Goal: Task Accomplishment & Management: Use online tool/utility

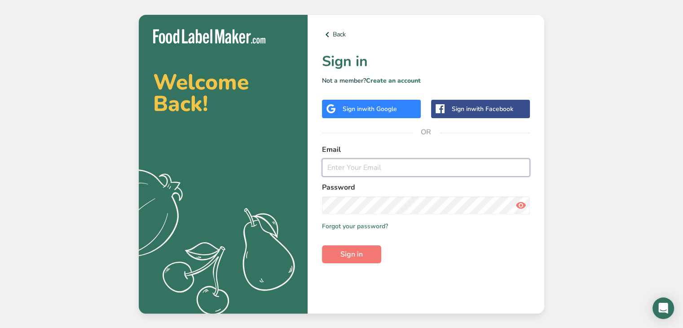
type input "[PERSON_NAME][EMAIL_ADDRESS][PERSON_NAME][PERSON_NAME][DOMAIN_NAME]"
click at [358, 294] on div "Back Sign in Not a member? Create an account Sign in with Google Sign in with F…" at bounding box center [426, 164] width 237 height 299
click at [348, 247] on button "Sign in" at bounding box center [351, 254] width 59 height 18
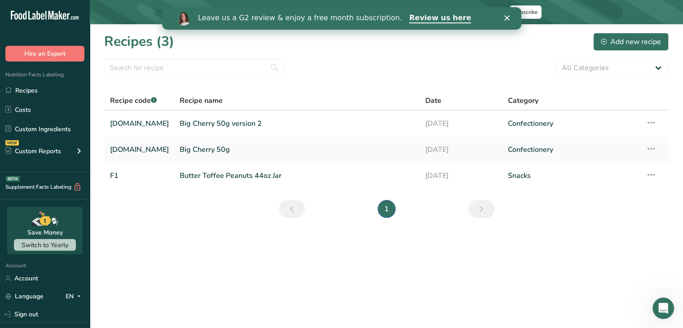
click at [189, 318] on main "Your free trial ends [DATE]! We'd love for you to stay. Please subscribe to kee…" at bounding box center [341, 164] width 683 height 328
click at [505, 15] on icon "Close" at bounding box center [506, 17] width 5 height 5
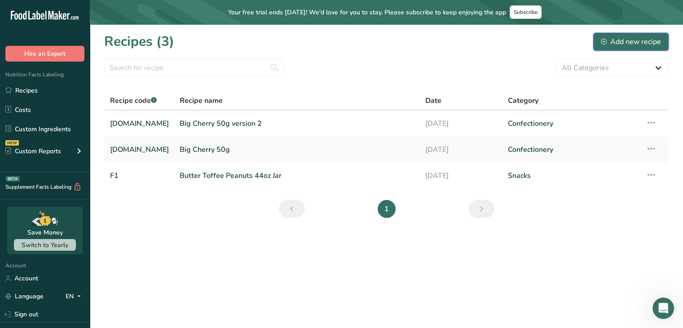
click at [609, 45] on div "Add new recipe" at bounding box center [631, 41] width 60 height 11
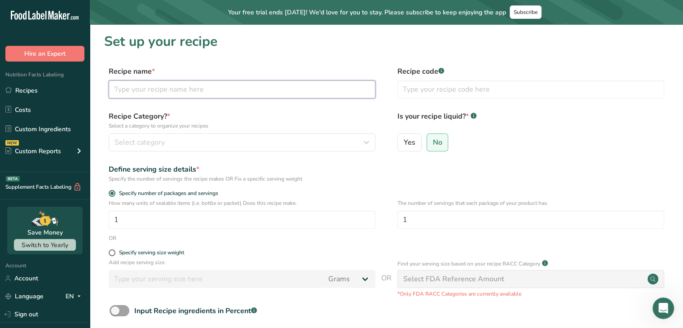
click at [246, 82] on input "text" at bounding box center [242, 89] width 267 height 18
type input "Big Cherry Centers GENESIS"
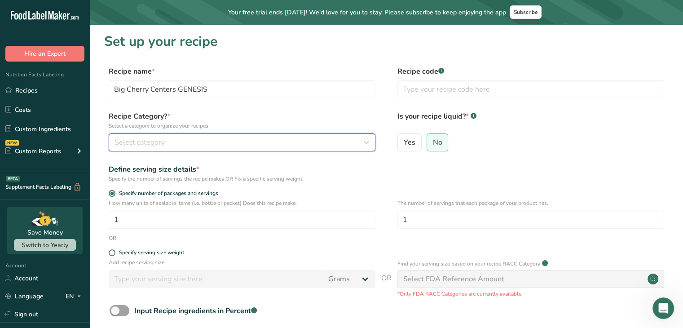
click at [251, 144] on div "Select category" at bounding box center [240, 142] width 250 height 11
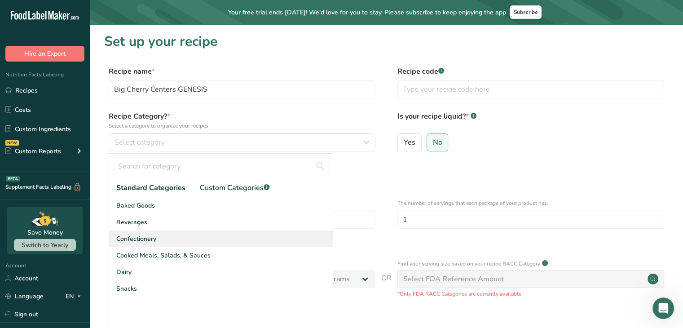
click at [186, 243] on div "Confectionery" at bounding box center [221, 238] width 224 height 17
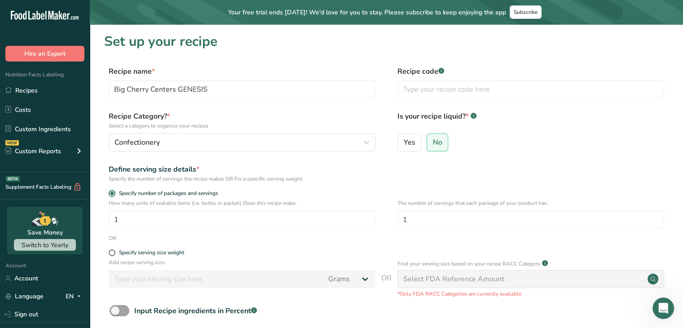
click at [482, 142] on div "Yes No" at bounding box center [530, 144] width 267 height 23
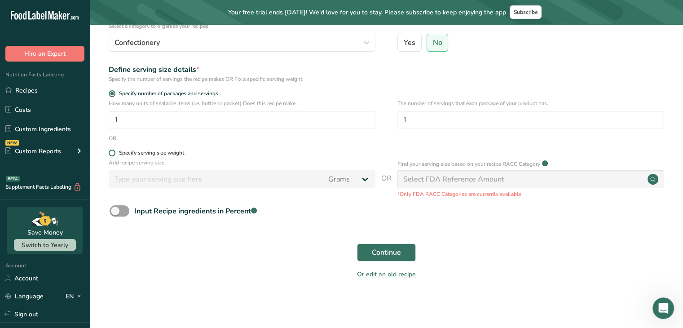
click at [161, 152] on div "Specify serving size weight" at bounding box center [151, 153] width 65 height 7
click at [115, 152] on input "Specify serving size weight" at bounding box center [112, 153] width 6 height 6
radio input "true"
radio input "false"
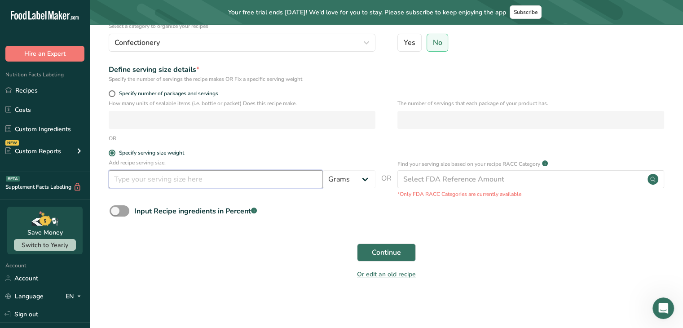
click at [154, 183] on input "number" at bounding box center [216, 179] width 214 height 18
type input "50"
click at [381, 250] on span "Continue" at bounding box center [386, 252] width 29 height 11
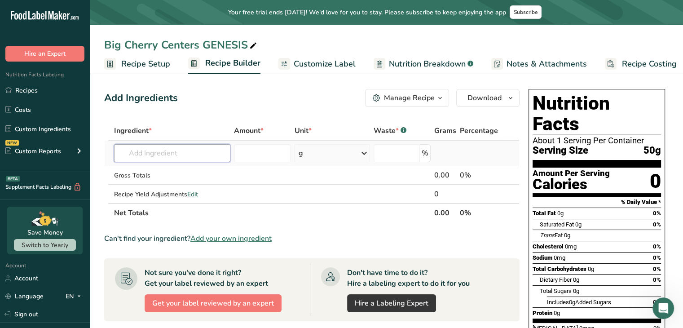
click at [169, 150] on input "text" at bounding box center [172, 153] width 116 height 18
type input "Fondant Genesis"
click at [179, 187] on div "Add your own ingredient" at bounding box center [172, 185] width 102 height 9
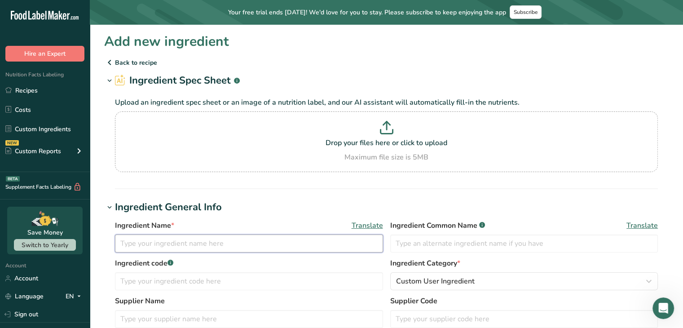
click at [129, 244] on input "text" at bounding box center [249, 243] width 268 height 18
type input "Fondant"
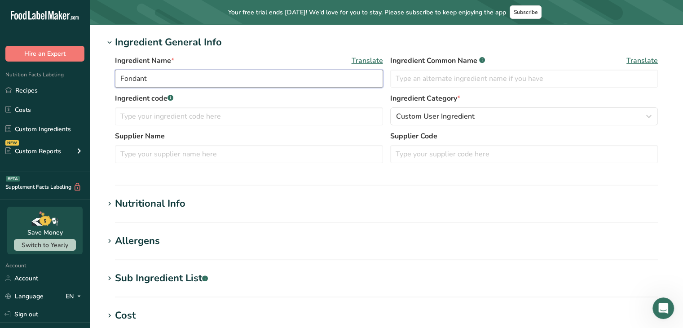
scroll to position [165, 0]
click at [118, 206] on div "Nutritional Info" at bounding box center [150, 203] width 71 height 15
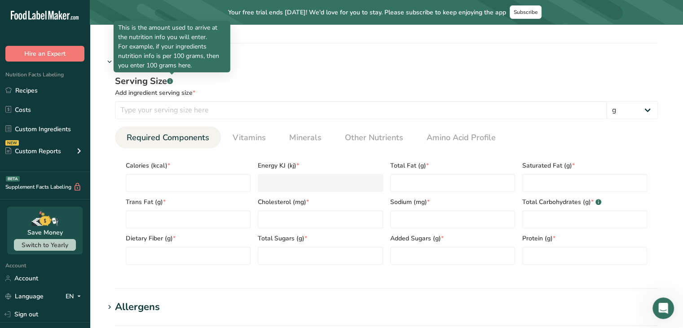
scroll to position [306, 0]
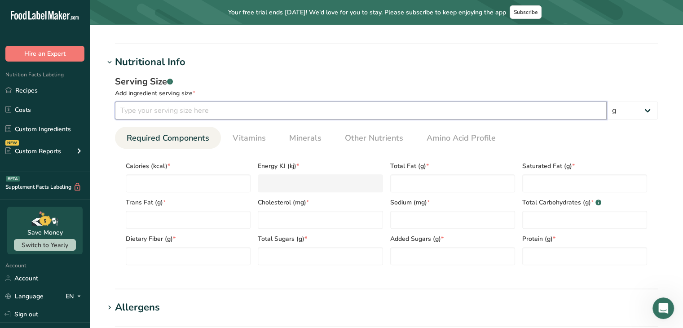
click at [172, 115] on input "number" at bounding box center [361, 110] width 492 height 18
type input "100"
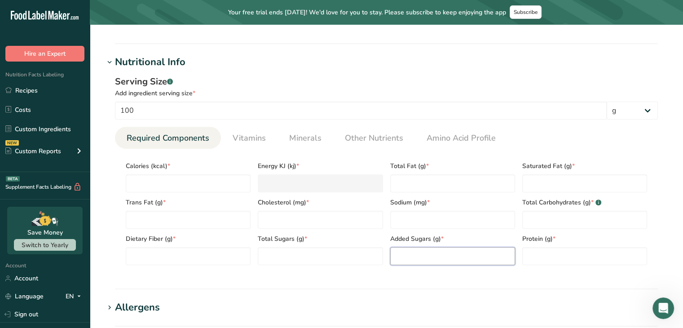
click at [411, 253] on Sugars "number" at bounding box center [452, 256] width 125 height 18
type Sugars "77"
click at [185, 179] on input "number" at bounding box center [188, 183] width 125 height 18
type input "3"
type KJ "12.6"
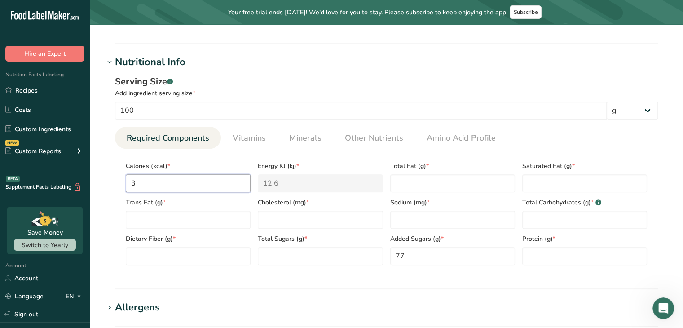
type input "35"
type KJ "146.4"
type input "350"
type KJ "1464.4"
type input "350"
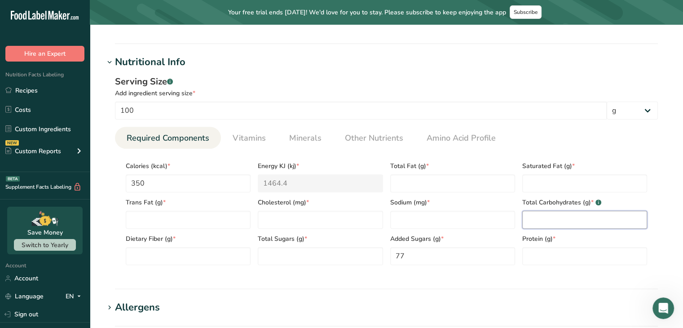
click at [546, 212] on Carbohydrates "number" at bounding box center [584, 220] width 125 height 18
type Carbohydrates "88"
click at [354, 225] on input "number" at bounding box center [320, 220] width 125 height 18
type input "0"
click at [189, 221] on Fat "number" at bounding box center [188, 220] width 125 height 18
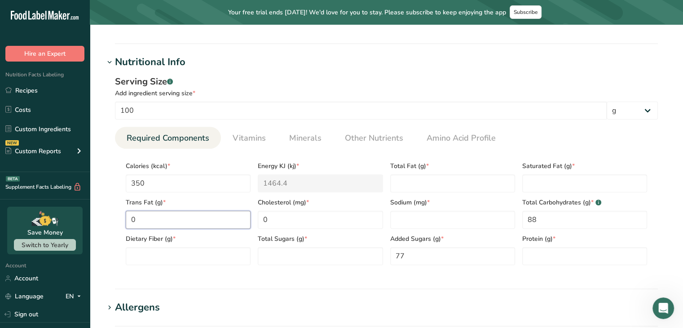
click at [189, 221] on Fat "0" at bounding box center [188, 220] width 125 height 18
type Fat "0"
click at [383, 145] on link "Other Nutrients" at bounding box center [374, 138] width 66 height 23
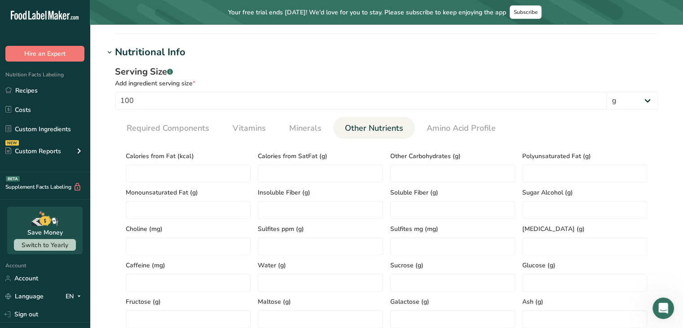
scroll to position [316, 0]
click at [439, 131] on span "Amino Acid Profile" at bounding box center [461, 129] width 69 height 12
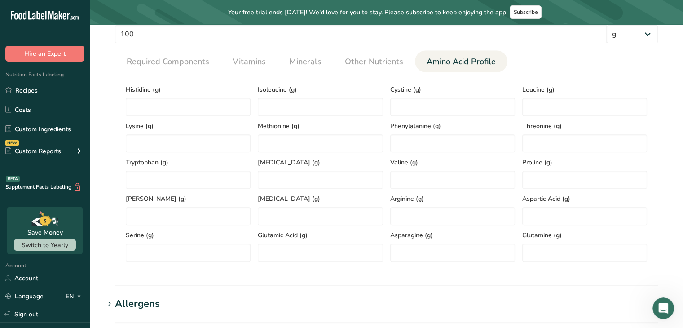
scroll to position [383, 0]
click at [248, 67] on link "Vitamins" at bounding box center [249, 61] width 40 height 23
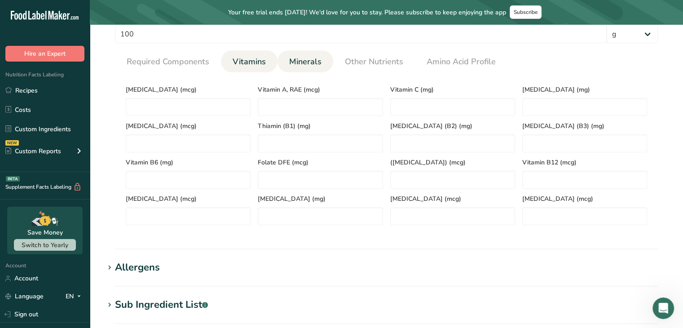
click at [296, 62] on span "Minerals" at bounding box center [305, 62] width 32 height 12
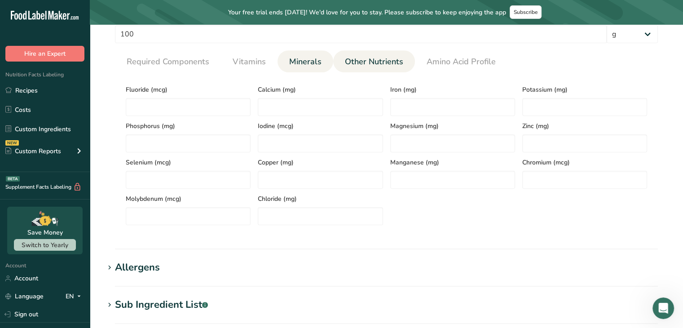
click at [363, 56] on span "Other Nutrients" at bounding box center [374, 62] width 58 height 12
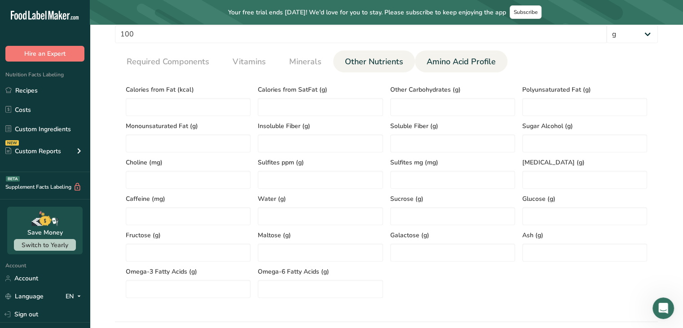
click at [450, 60] on span "Amino Acid Profile" at bounding box center [461, 62] width 69 height 12
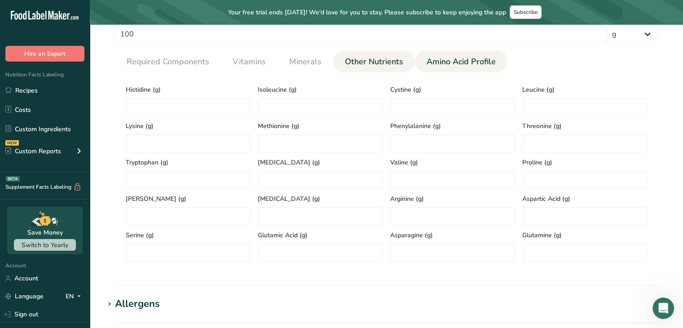
click at [355, 63] on span "Other Nutrients" at bounding box center [374, 62] width 58 height 12
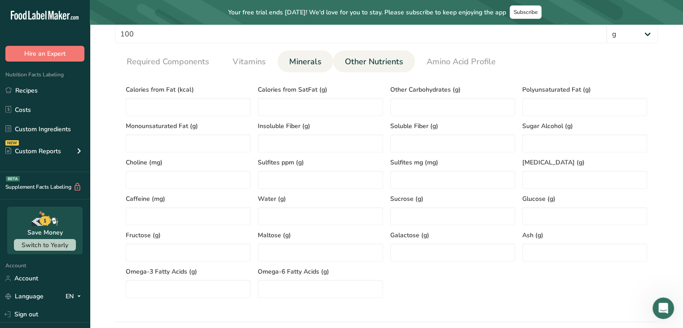
click at [315, 60] on span "Minerals" at bounding box center [305, 62] width 32 height 12
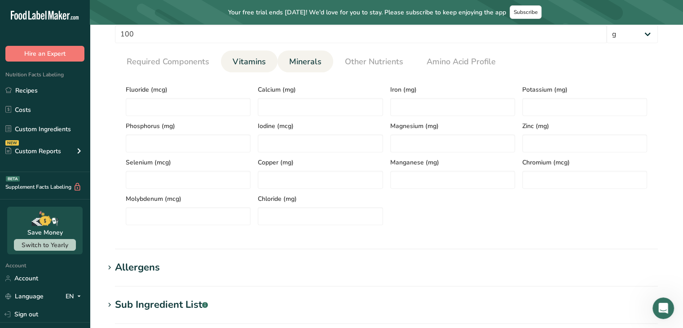
click at [247, 61] on span "Vitamins" at bounding box center [249, 62] width 33 height 12
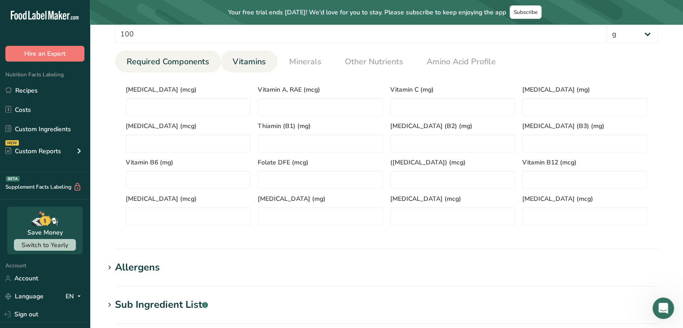
click at [186, 62] on span "Required Components" at bounding box center [168, 62] width 83 height 12
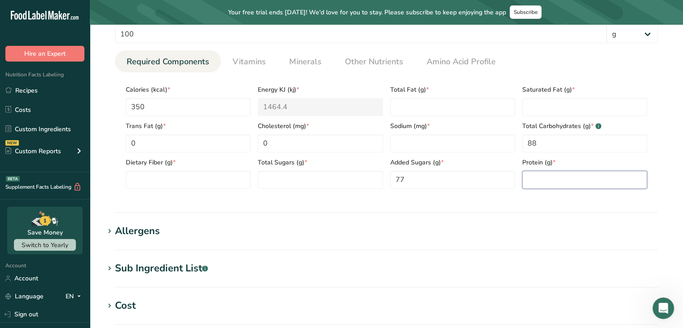
click at [546, 188] on input "number" at bounding box center [584, 180] width 125 height 18
type input "0"
click at [548, 106] on Fat "number" at bounding box center [584, 107] width 125 height 18
type Fat "0"
click at [319, 183] on Sugars "number" at bounding box center [320, 180] width 125 height 18
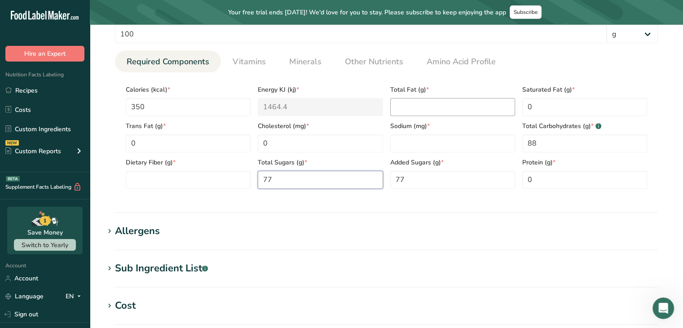
type Sugars "77"
click at [416, 105] on Fat "number" at bounding box center [452, 107] width 125 height 18
type Fat "0"
click at [438, 137] on input "number" at bounding box center [452, 143] width 125 height 18
type input "0"
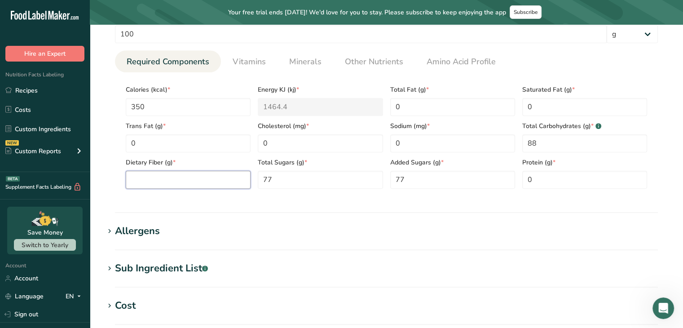
click at [187, 182] on Fiber "number" at bounding box center [188, 180] width 125 height 18
type Fiber "0"
click at [110, 227] on icon at bounding box center [110, 231] width 8 height 13
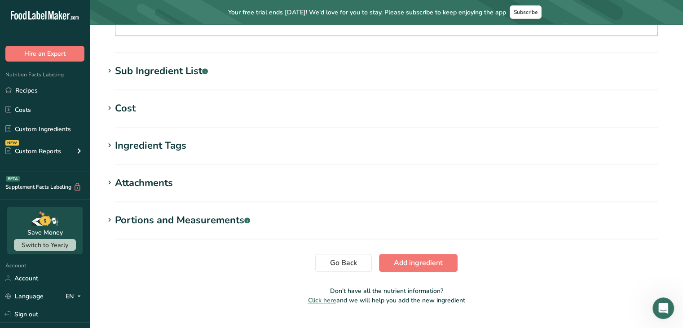
scroll to position [623, 0]
click at [429, 265] on span "Add ingredient" at bounding box center [418, 262] width 49 height 11
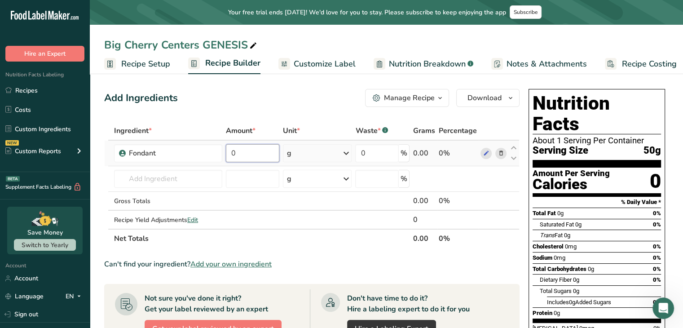
click at [243, 150] on input "0" at bounding box center [252, 153] width 53 height 18
type input "350"
click at [335, 150] on div "Ingredient * Amount * Unit * Waste * .a-a{fill:#347362;}.b-a{fill:#fff;} Grams …" at bounding box center [311, 184] width 415 height 127
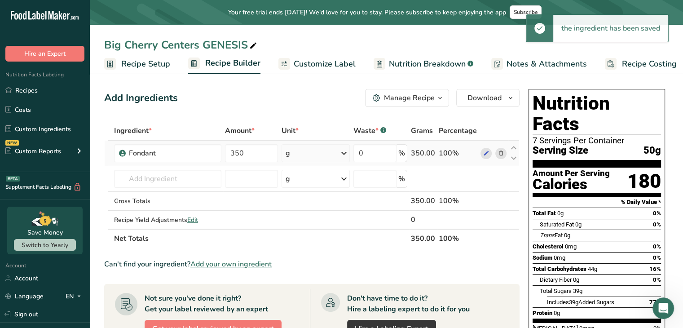
click at [343, 152] on icon at bounding box center [344, 153] width 11 height 16
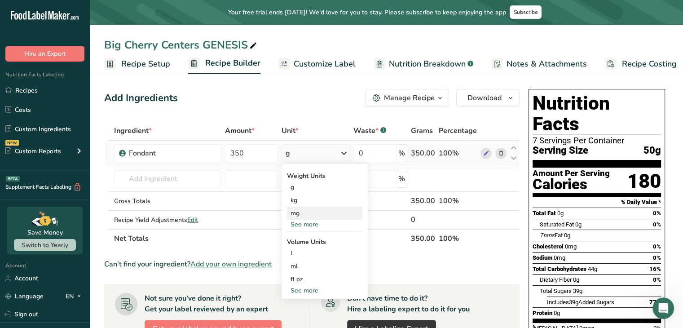
click at [310, 217] on div "mg" at bounding box center [324, 213] width 75 height 13
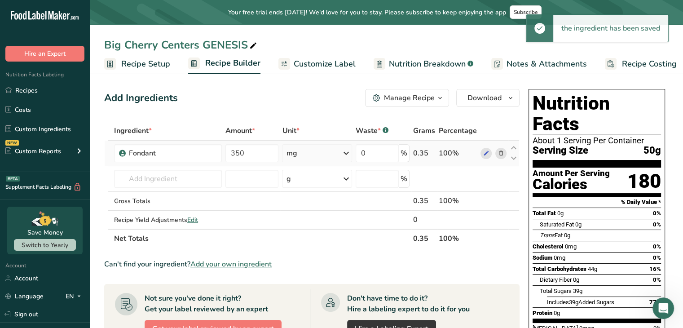
click at [340, 157] on div "mg" at bounding box center [317, 153] width 70 height 18
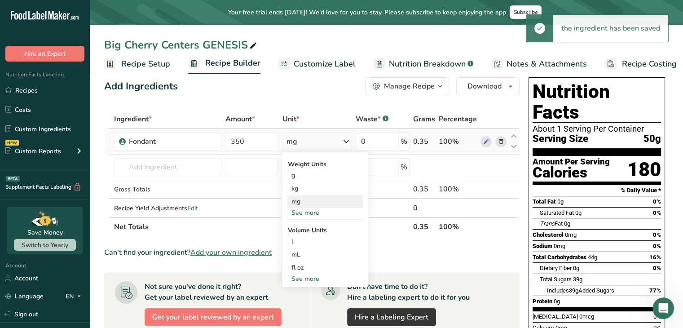
scroll to position [13, 0]
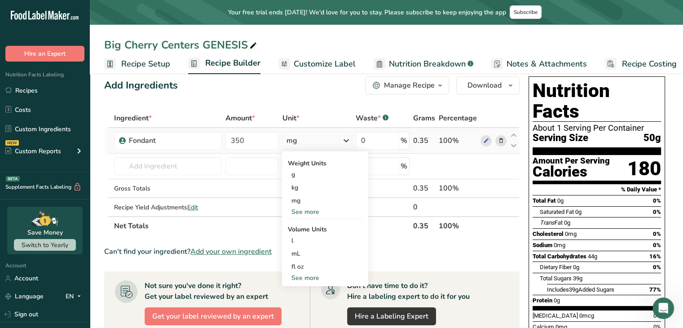
click at [310, 211] on div "See more" at bounding box center [324, 211] width 75 height 9
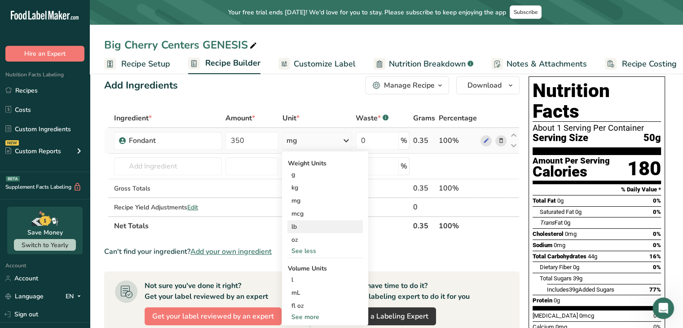
click at [306, 224] on div "lb" at bounding box center [324, 226] width 75 height 13
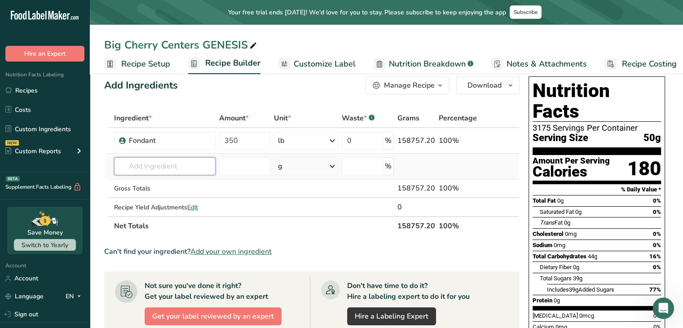
click at [128, 165] on input "text" at bounding box center [164, 166] width 101 height 18
type input "liquid Sugar Genesis"
click at [149, 198] on div "Add your own ingredient" at bounding box center [164, 198] width 87 height 9
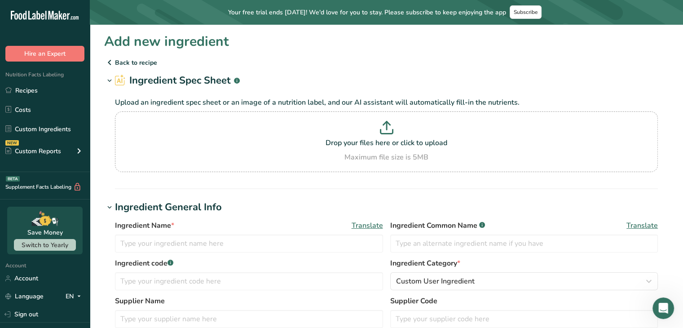
click at [147, 233] on div "Ingredient Name * Translate" at bounding box center [249, 236] width 268 height 32
click at [148, 244] on input "text" at bounding box center [249, 243] width 268 height 18
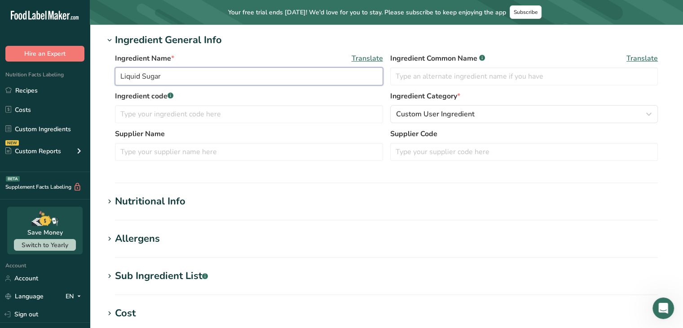
scroll to position [168, 0]
type input "Liquid Sugar"
click at [110, 180] on section "Ingredient General Info Ingredient Name * Translate Liquid Sugar Ingredient Com…" at bounding box center [386, 107] width 564 height 150
click at [111, 204] on icon at bounding box center [110, 200] width 8 height 13
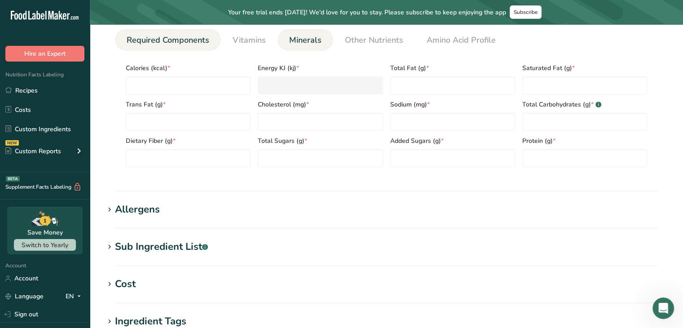
scroll to position [405, 0]
click at [491, 162] on Sugars "number" at bounding box center [452, 157] width 125 height 18
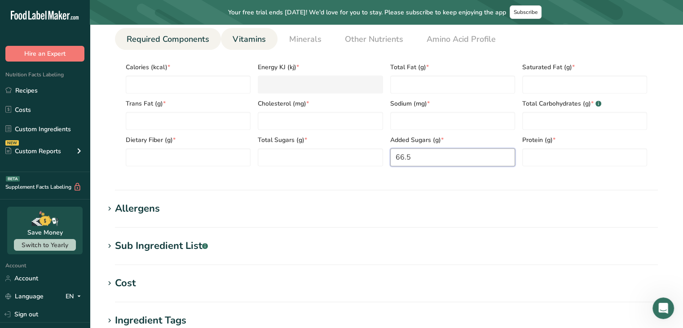
type Sugars "66.5"
click at [251, 43] on span "Vitamins" at bounding box center [249, 39] width 33 height 12
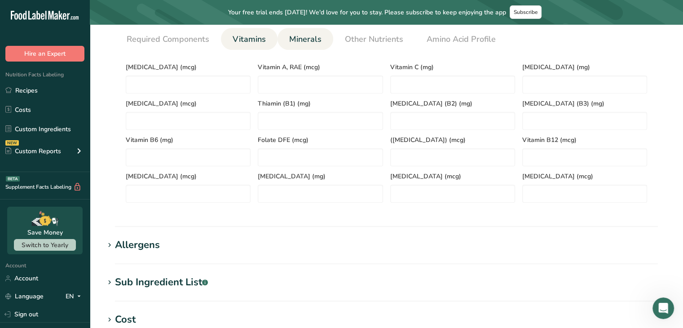
click at [309, 40] on span "Minerals" at bounding box center [305, 39] width 32 height 12
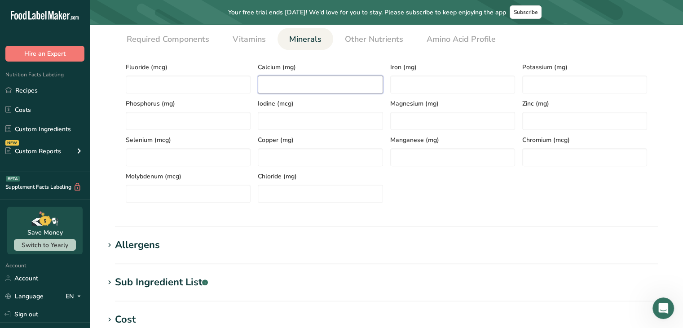
click at [313, 86] on input "number" at bounding box center [320, 84] width 125 height 18
type input "2"
click at [176, 40] on span "Required Components" at bounding box center [168, 39] width 83 height 12
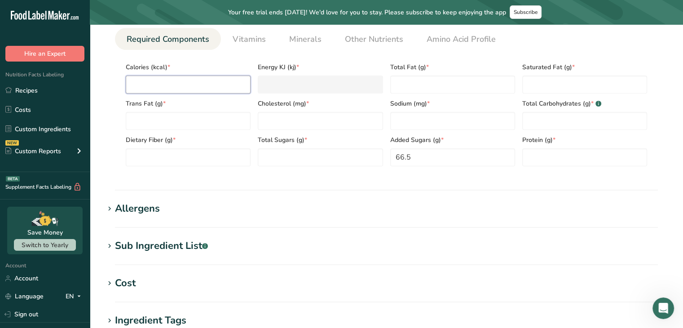
click at [200, 79] on input "number" at bounding box center [188, 84] width 125 height 18
type input "2"
type KJ "8.4"
type input "25"
type KJ "104.6"
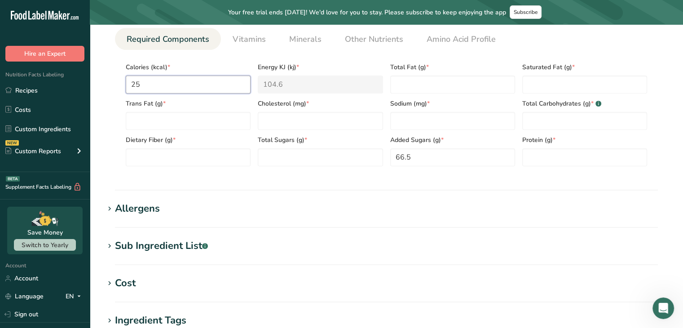
type input "257"
type KJ "1075.3"
type input "257"
click at [553, 122] on Carbohydrates "number" at bounding box center [584, 121] width 125 height 18
type Carbohydrates "66.50"
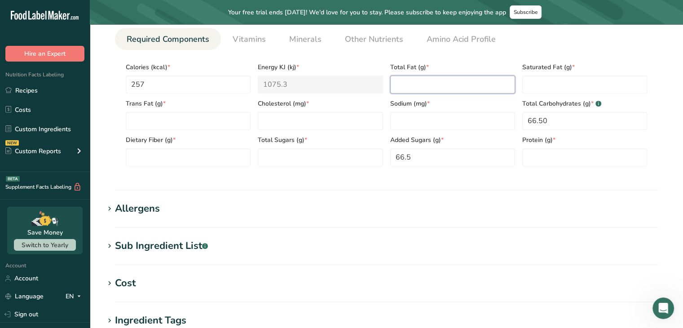
click at [485, 80] on Fat "number" at bounding box center [452, 84] width 125 height 18
type Fat "0"
click at [549, 86] on Fat "number" at bounding box center [584, 84] width 125 height 18
type Fat "0"
click at [204, 120] on Fat "number" at bounding box center [188, 121] width 125 height 18
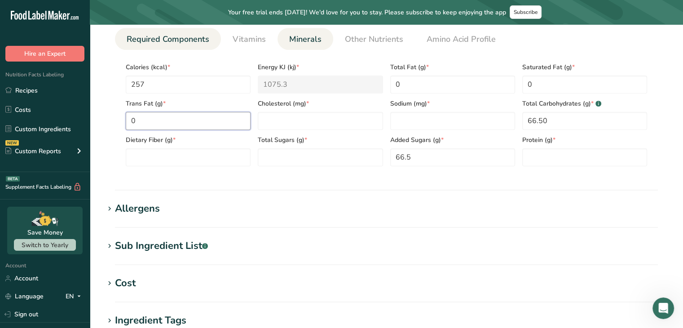
type Fat "0"
click at [289, 40] on span "Minerals" at bounding box center [305, 39] width 32 height 12
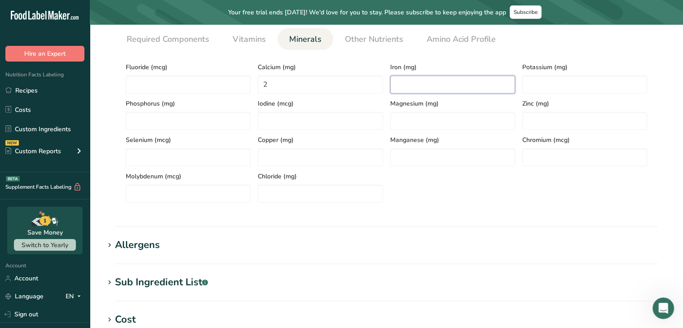
click at [418, 84] on input "number" at bounding box center [452, 84] width 125 height 18
type input "1"
click at [179, 36] on span "Required Components" at bounding box center [168, 39] width 83 height 12
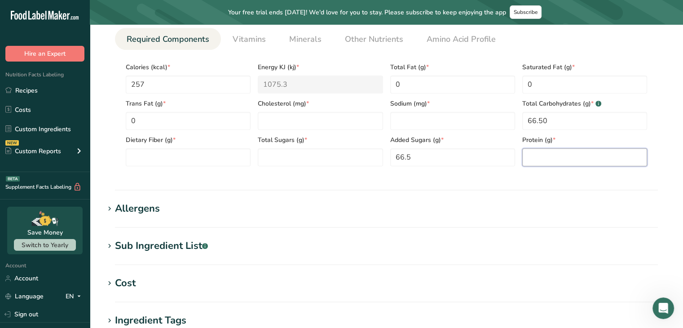
click at [569, 153] on input "number" at bounding box center [584, 157] width 125 height 18
type input "0"
click at [341, 154] on Sugars "number" at bounding box center [320, 157] width 125 height 18
click at [398, 117] on input "number" at bounding box center [452, 121] width 125 height 18
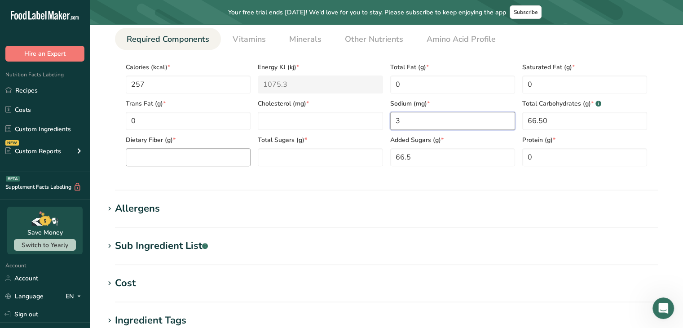
type input "3"
click at [210, 160] on Fiber "number" at bounding box center [188, 157] width 125 height 18
type Fiber "0"
click at [273, 156] on Sugars "number" at bounding box center [320, 157] width 125 height 18
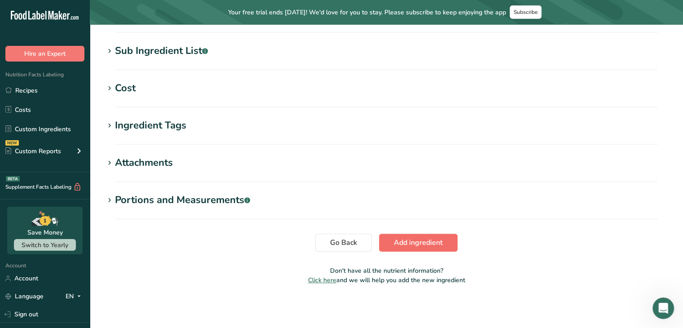
type Sugars "66.5"
click at [406, 240] on span "Add ingredient" at bounding box center [418, 242] width 49 height 11
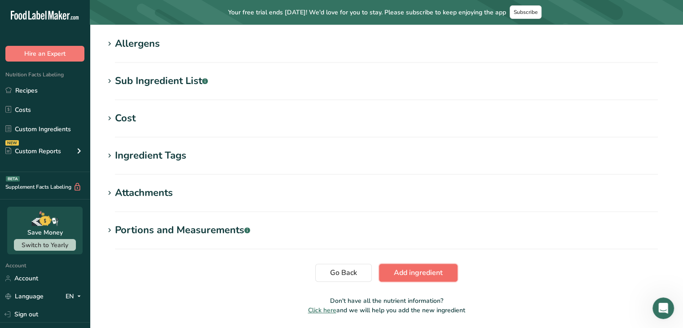
scroll to position [361, 0]
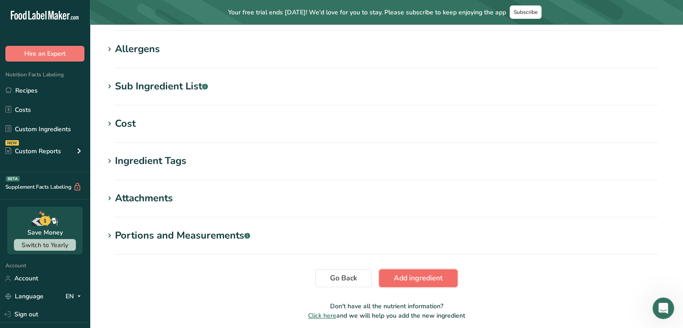
click at [426, 278] on span "Add ingredient" at bounding box center [418, 278] width 49 height 11
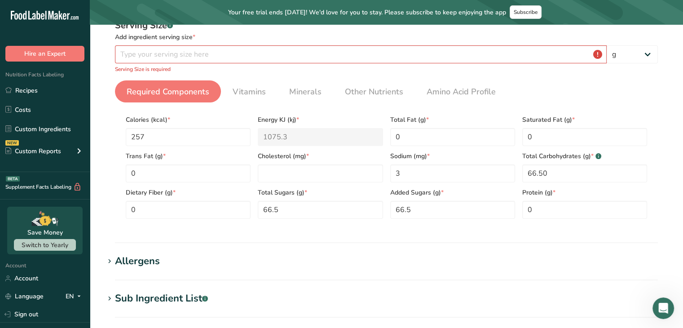
scroll to position [147, 0]
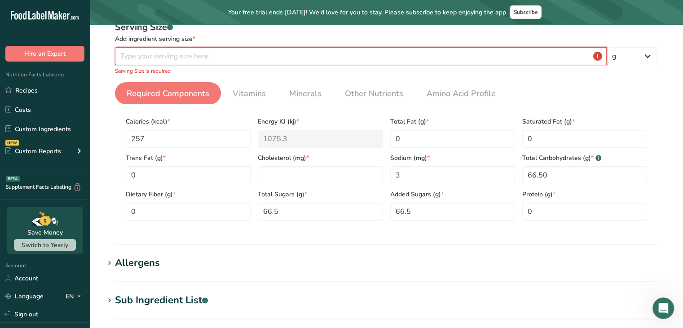
click at [380, 56] on input "number" at bounding box center [361, 56] width 492 height 18
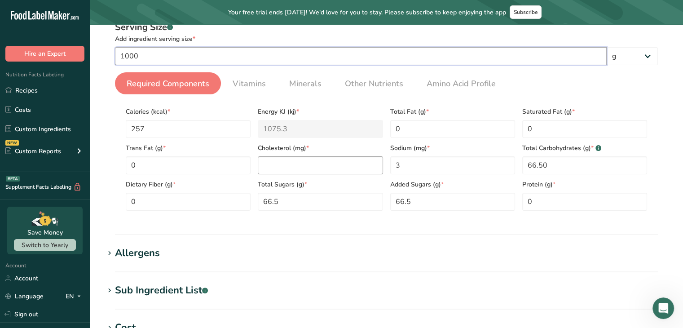
scroll to position [387, 0]
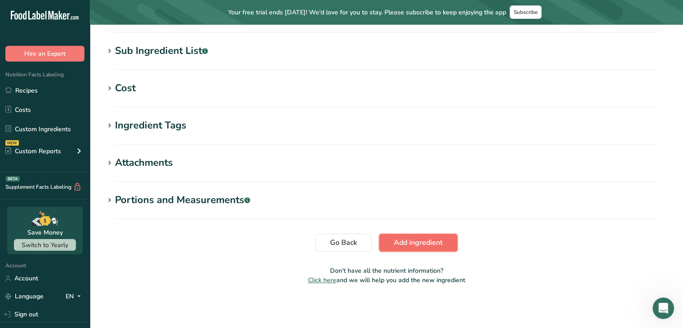
click at [411, 249] on button "Add ingredient" at bounding box center [418, 243] width 79 height 18
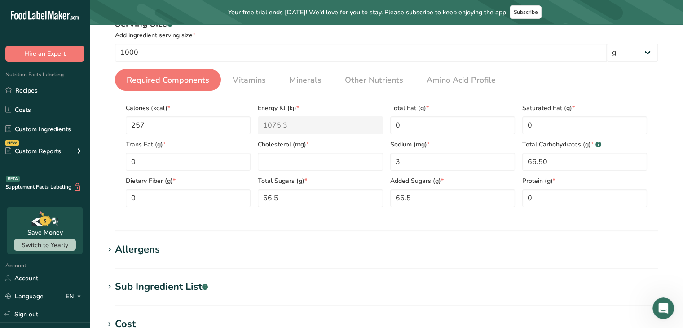
scroll to position [147, 0]
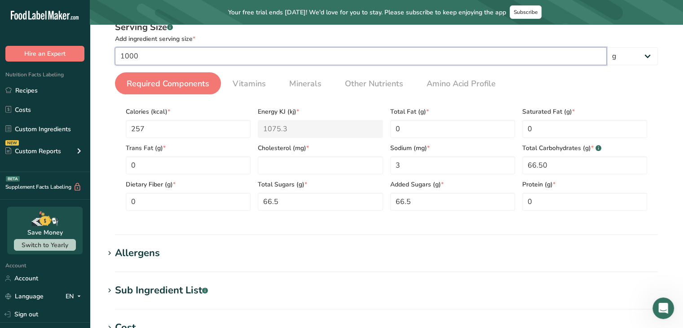
click at [216, 57] on input "1000" at bounding box center [361, 56] width 492 height 18
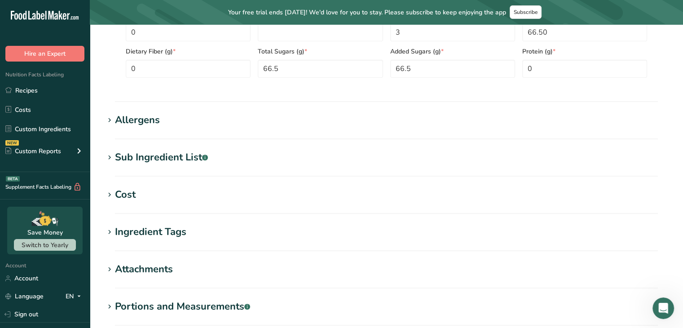
scroll to position [387, 0]
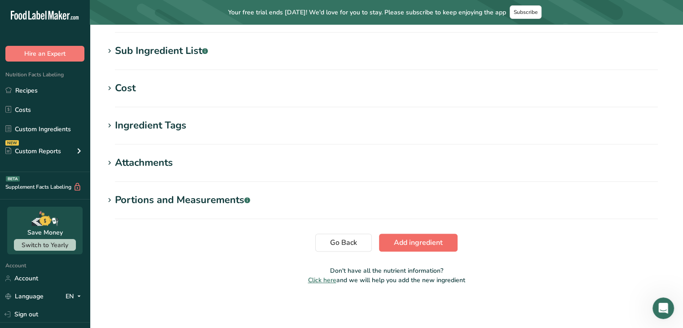
type input "99.9998"
click at [395, 242] on span "Add ingredient" at bounding box center [418, 242] width 49 height 11
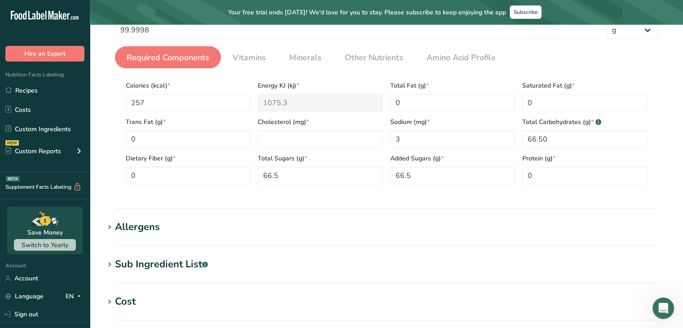
scroll to position [147, 0]
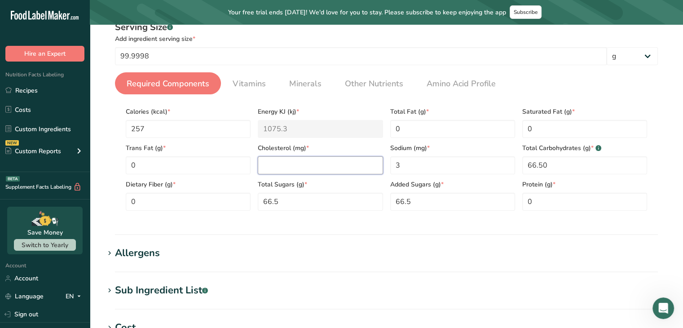
click at [343, 169] on input "number" at bounding box center [320, 165] width 125 height 18
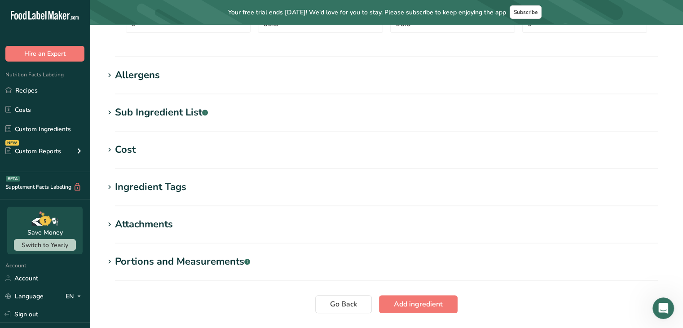
scroll to position [325, 0]
type input "0"
click at [447, 306] on button "Add ingredient" at bounding box center [418, 304] width 79 height 18
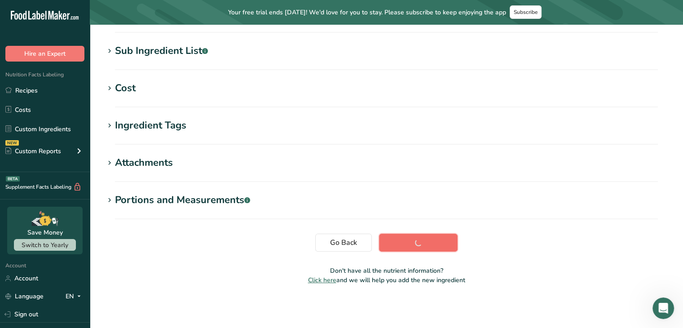
scroll to position [179, 0]
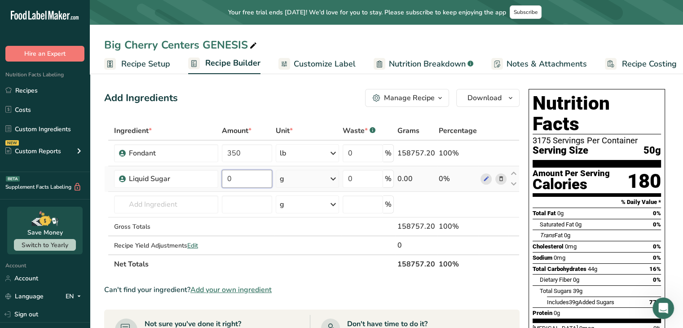
click at [265, 179] on input "0" at bounding box center [247, 179] width 50 height 18
type input "159"
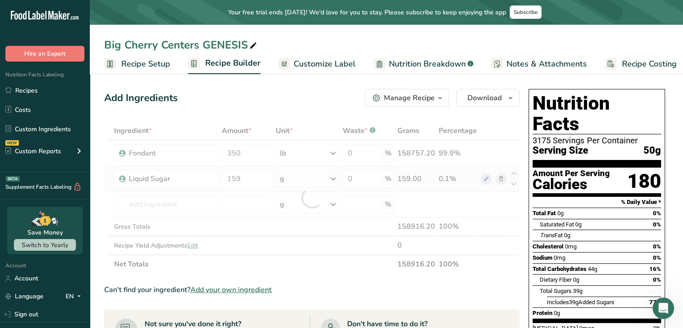
click at [329, 178] on div "Ingredient * Amount * Unit * Waste * .a-a{fill:#347362;}.b-a{fill:#fff;} Grams …" at bounding box center [311, 197] width 415 height 152
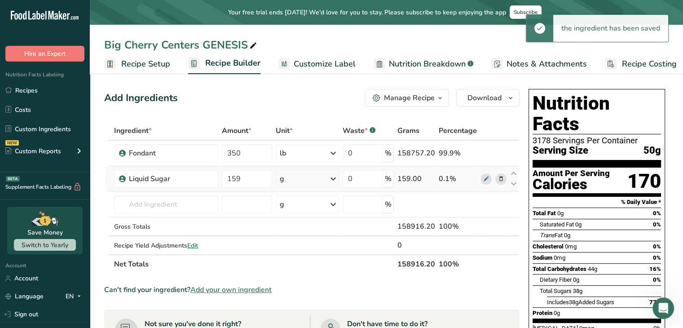
click at [332, 180] on icon at bounding box center [333, 179] width 11 height 16
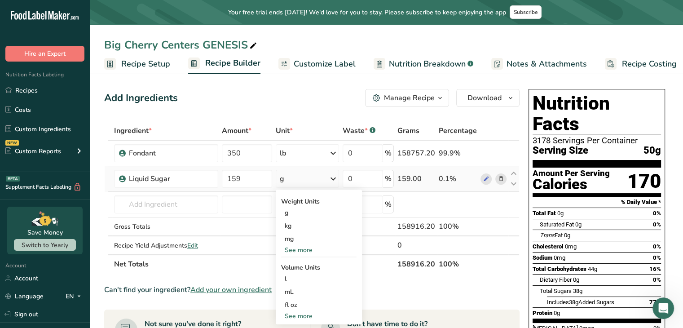
click at [314, 248] on div "See more" at bounding box center [318, 249] width 75 height 9
click at [302, 265] on div "lb" at bounding box center [318, 264] width 75 height 13
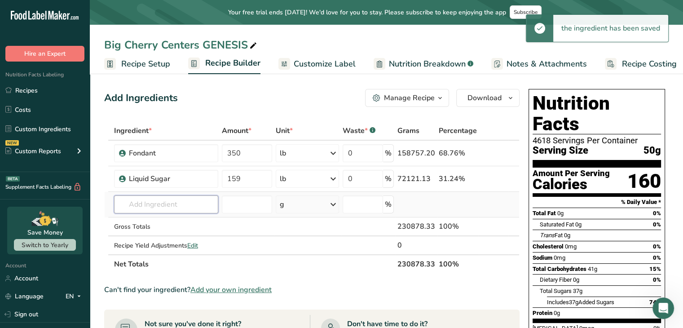
click at [157, 209] on input "text" at bounding box center [166, 204] width 104 height 18
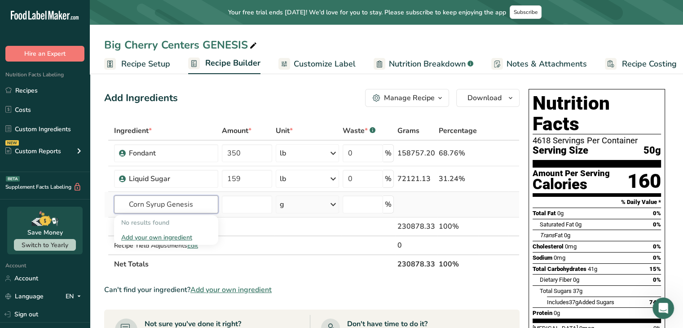
type input "Corn Syrup Genesis"
click at [169, 238] on div "Add your own ingredient" at bounding box center [166, 237] width 90 height 9
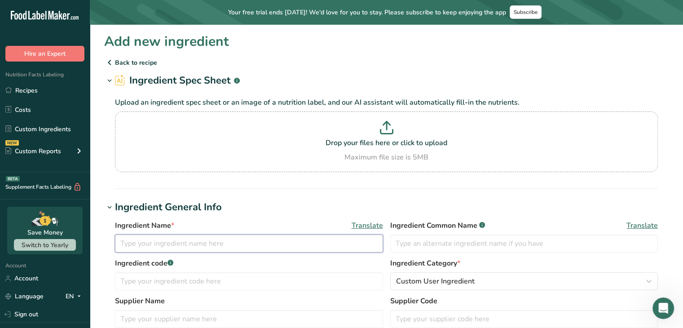
click at [166, 241] on input "text" at bounding box center [249, 243] width 268 height 18
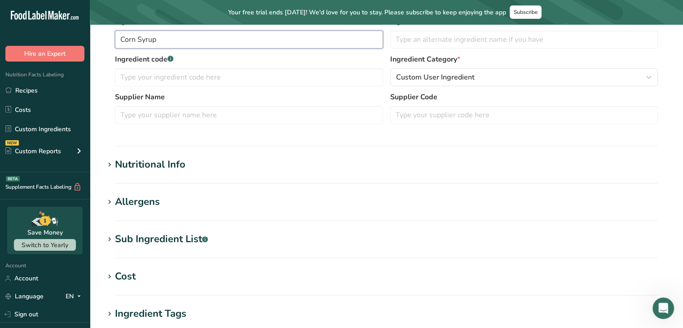
scroll to position [204, 0]
type input "Corn Syrup"
click at [106, 163] on icon at bounding box center [110, 164] width 8 height 13
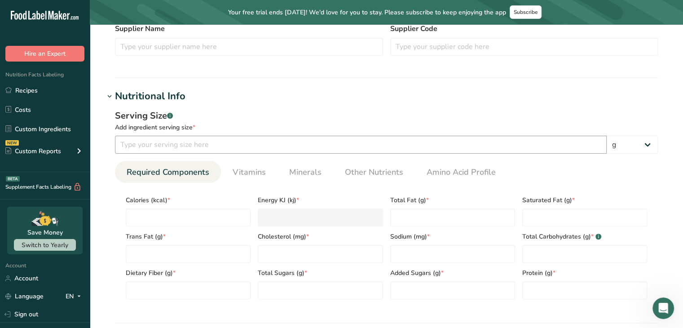
scroll to position [278, 0]
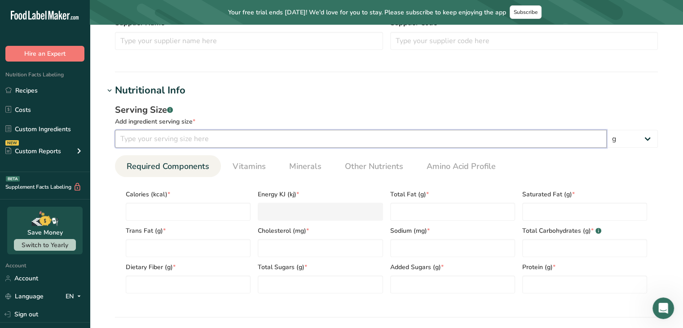
click at [211, 141] on input "number" at bounding box center [361, 139] width 492 height 18
type input "100"
click at [436, 283] on Sugars "number" at bounding box center [452, 284] width 125 height 18
type Sugars "27"
click at [185, 216] on input "number" at bounding box center [188, 212] width 125 height 18
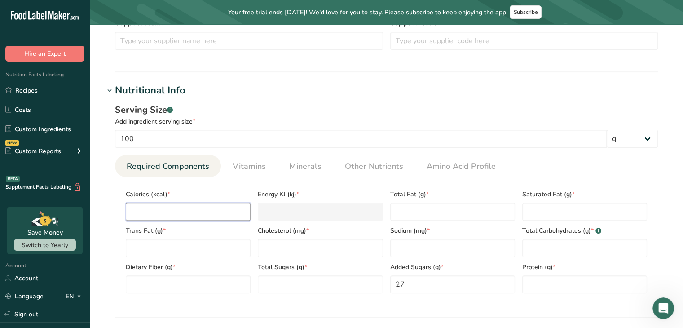
type input "3"
type KJ "12.6"
type input "32"
type KJ "133.9"
type input "322"
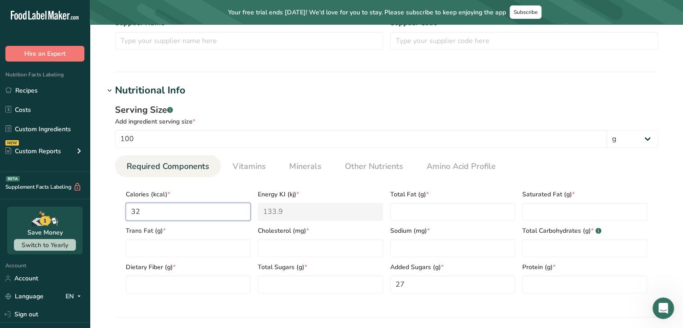
type KJ "1347.2"
type input "322"
click at [556, 252] on Carbohydrates "number" at bounding box center [584, 248] width 125 height 18
type Carbohydrates "81"
click at [347, 252] on input "number" at bounding box center [320, 248] width 125 height 18
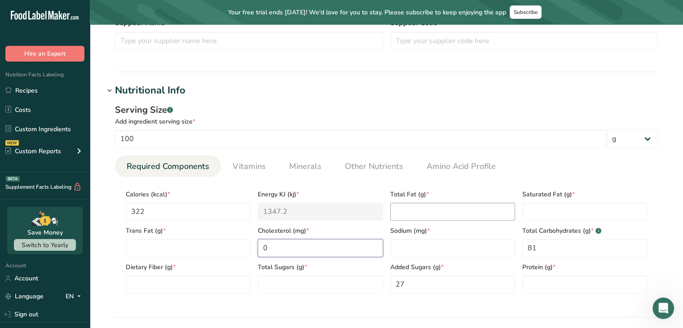
type input "0"
click at [447, 212] on Fat "number" at bounding box center [452, 212] width 125 height 18
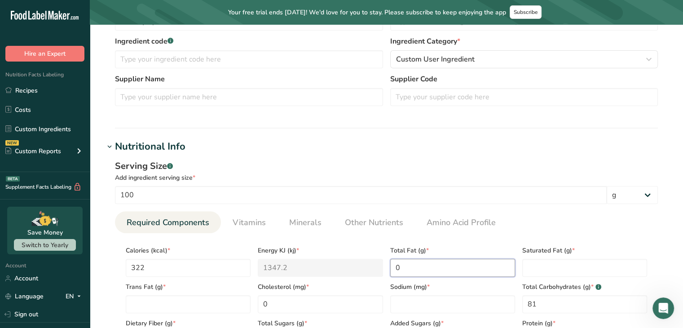
scroll to position [224, 0]
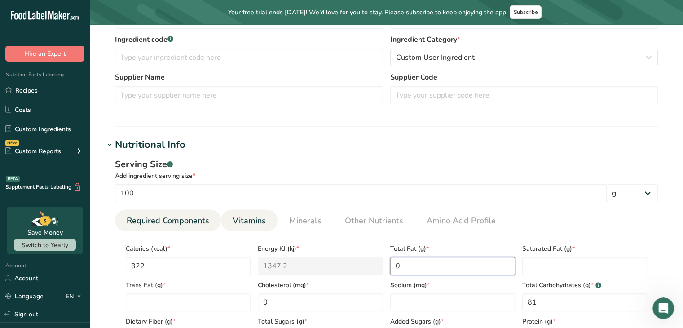
type Fat "0"
click at [254, 222] on span "Vitamins" at bounding box center [249, 221] width 33 height 12
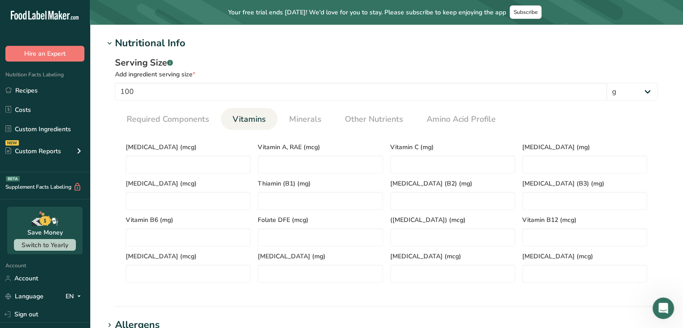
scroll to position [326, 0]
click at [308, 119] on span "Minerals" at bounding box center [305, 118] width 32 height 12
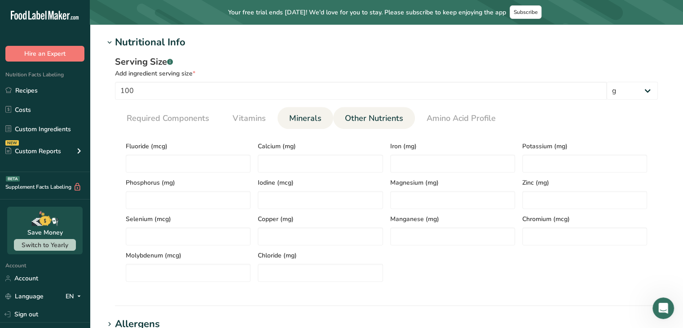
click at [375, 116] on span "Other Nutrients" at bounding box center [374, 118] width 58 height 12
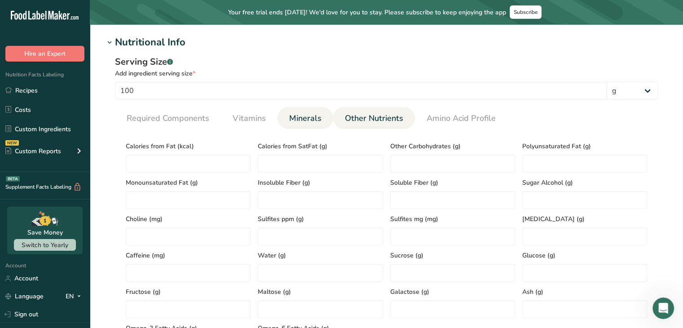
click at [319, 113] on span "Minerals" at bounding box center [305, 118] width 32 height 12
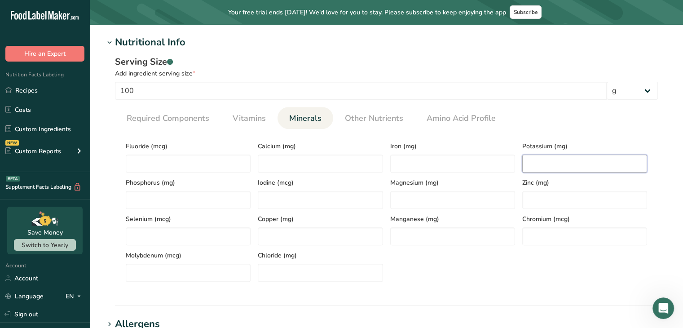
click at [604, 169] on input "number" at bounding box center [584, 163] width 125 height 18
type input "0"
click at [175, 112] on span "Required Components" at bounding box center [168, 118] width 83 height 12
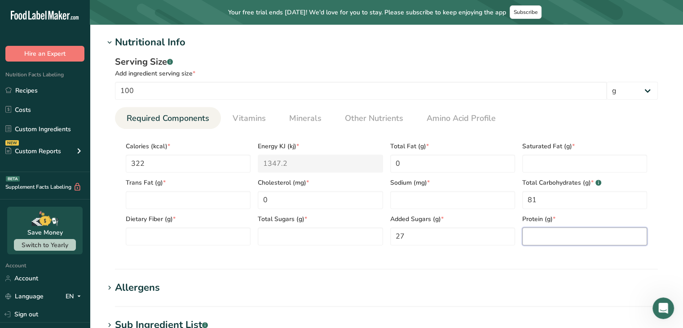
click at [618, 238] on input "number" at bounding box center [584, 236] width 125 height 18
type input "0"
click at [469, 198] on input "number" at bounding box center [452, 200] width 125 height 18
type input "1"
click at [263, 237] on Sugars "number" at bounding box center [320, 236] width 125 height 18
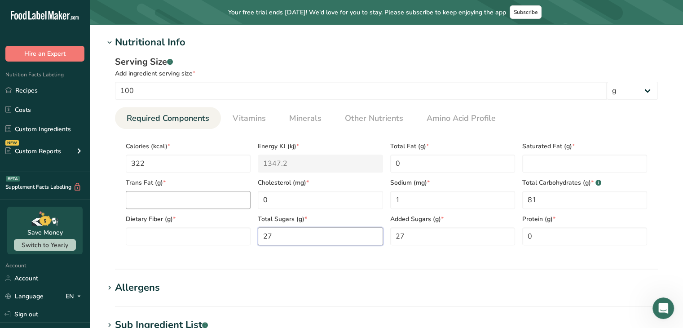
type Sugars "27"
click at [137, 194] on Fat "number" at bounding box center [188, 200] width 125 height 18
type Fat "0"
click at [131, 227] on Fiber "number" at bounding box center [188, 236] width 125 height 18
type Fiber "0"
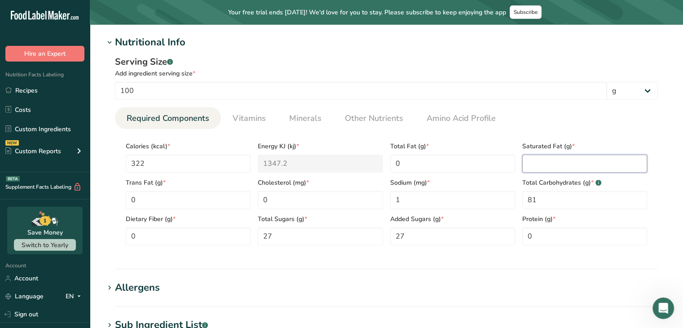
click at [616, 159] on Fat "number" at bounding box center [584, 163] width 125 height 18
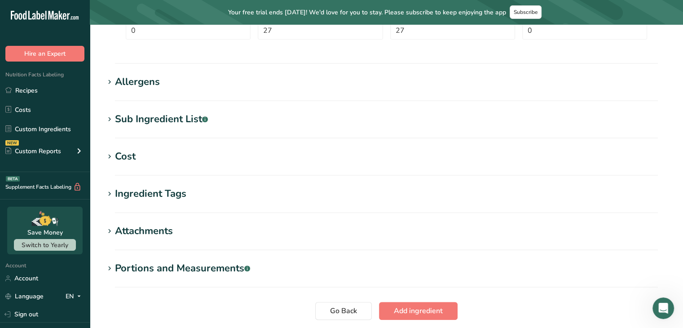
scroll to position [537, 0]
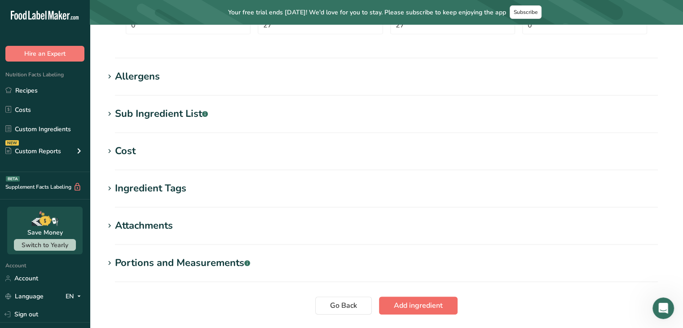
type Fat "0"
click at [444, 305] on button "Add ingredient" at bounding box center [418, 305] width 79 height 18
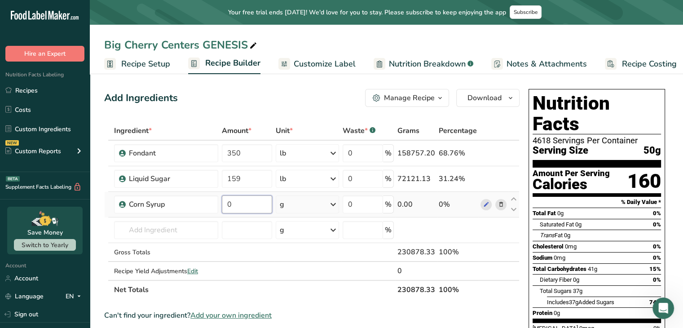
click at [244, 198] on input "0" at bounding box center [247, 204] width 50 height 18
type input "44"
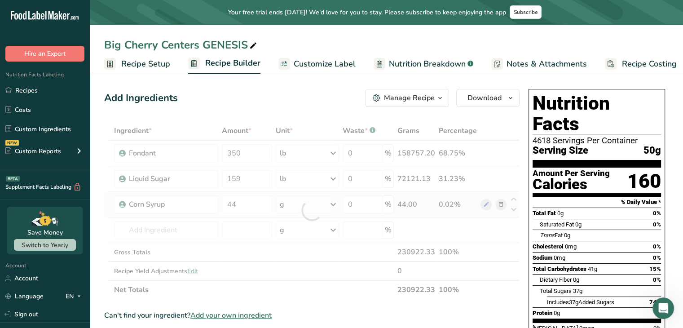
click at [333, 203] on div "Ingredient * Amount * Unit * Waste * .a-a{fill:#347362;}.b-a{fill:#fff;} Grams …" at bounding box center [311, 210] width 415 height 178
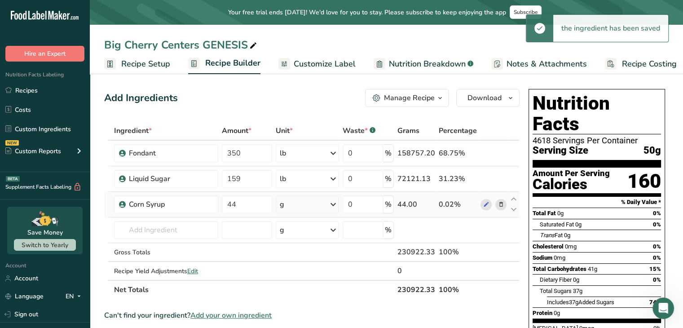
click at [333, 203] on icon at bounding box center [333, 204] width 11 height 16
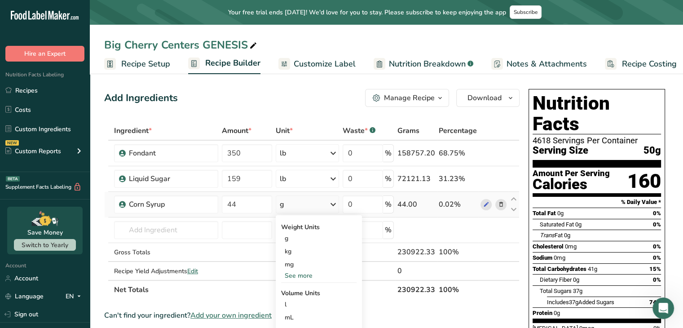
click at [293, 273] on div "See more" at bounding box center [318, 275] width 75 height 9
click at [291, 285] on div "lb" at bounding box center [318, 290] width 75 height 13
click at [408, 212] on td "19958.05" at bounding box center [416, 205] width 41 height 26
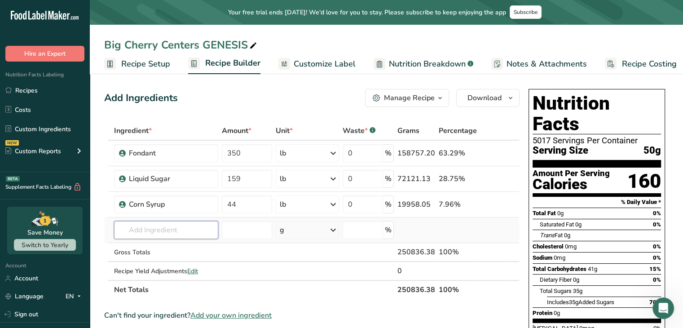
click at [166, 230] on input "text" at bounding box center [166, 230] width 104 height 18
type input "Flavor place holder"
click at [169, 214] on div "Add your own ingredient" at bounding box center [166, 213] width 90 height 9
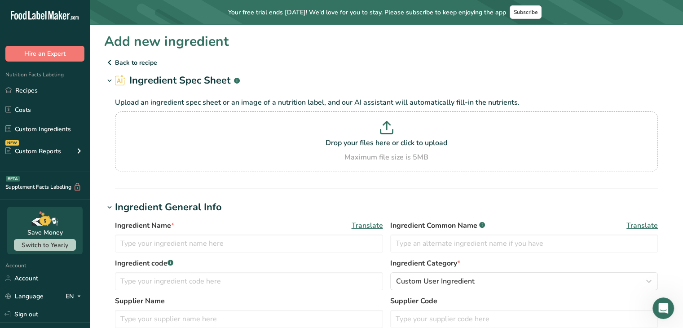
click at [154, 226] on span "Ingredient Name *" at bounding box center [144, 225] width 59 height 11
click at [149, 238] on input "text" at bounding box center [249, 243] width 268 height 18
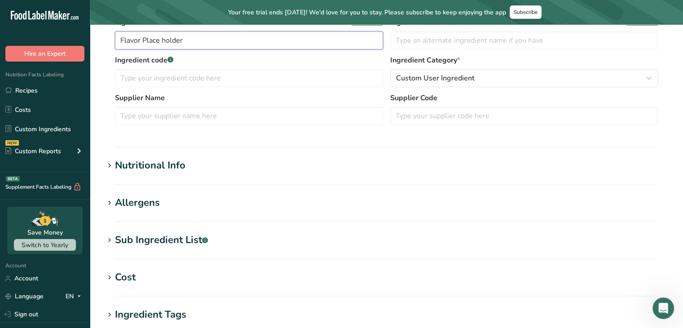
scroll to position [219, 0]
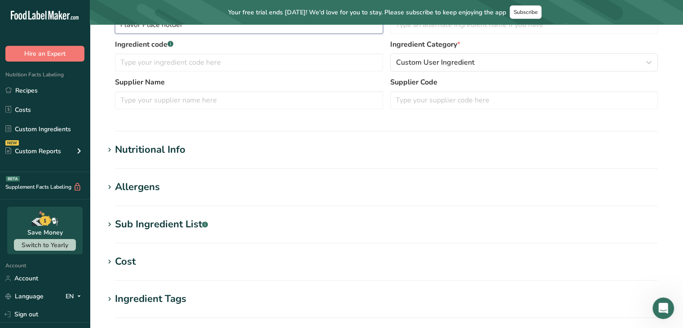
type input "Flavor Place holder"
click at [112, 147] on icon at bounding box center [110, 150] width 8 height 13
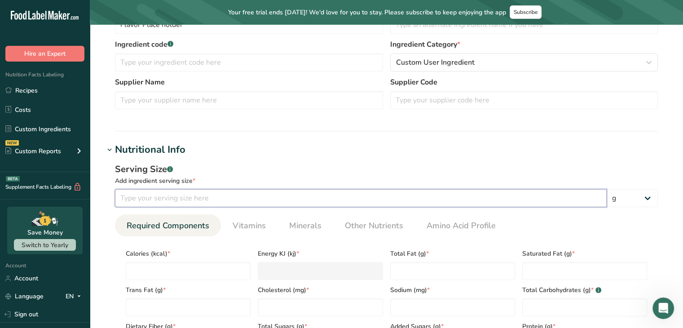
click at [135, 198] on input "number" at bounding box center [361, 198] width 492 height 18
type input "100"
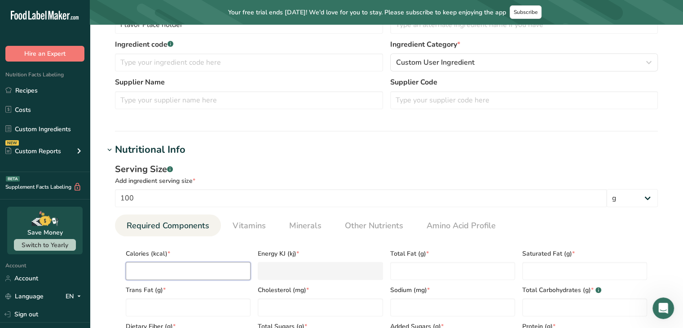
click at [232, 273] on input "number" at bounding box center [188, 271] width 125 height 18
type input "0"
type KJ "0"
type input "0"
click at [402, 269] on Fat "0" at bounding box center [452, 271] width 125 height 18
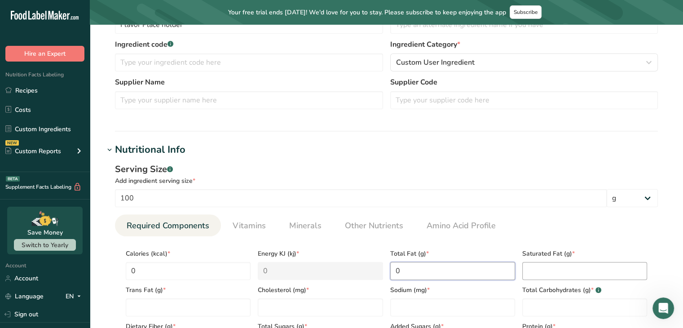
type Fat "0"
click at [529, 265] on Fat "number" at bounding box center [584, 271] width 125 height 18
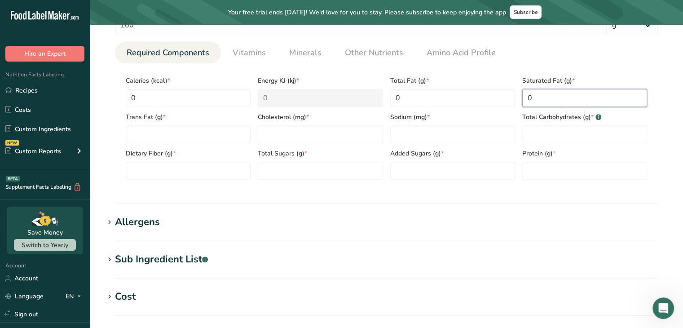
scroll to position [393, 0]
type Fat "0"
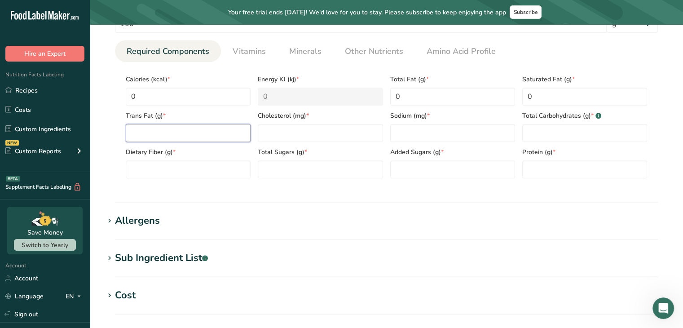
click at [222, 128] on Fat "number" at bounding box center [188, 133] width 125 height 18
type Fat "0"
click at [223, 173] on Fiber "number" at bounding box center [188, 169] width 125 height 18
type Fiber "0"
click at [317, 133] on input "number" at bounding box center [320, 133] width 125 height 18
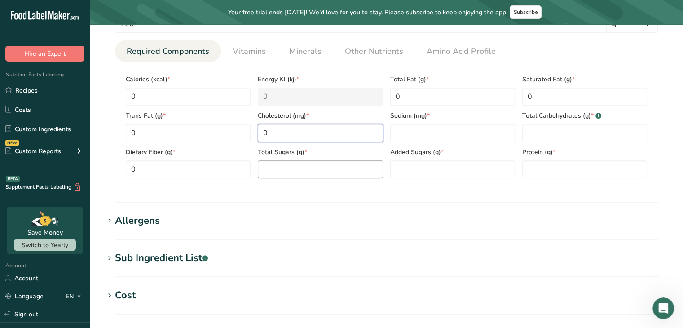
type input "0"
click at [319, 174] on Sugars "number" at bounding box center [320, 169] width 125 height 18
type Sugars "0"
click at [401, 127] on input "number" at bounding box center [452, 133] width 125 height 18
type input "0"
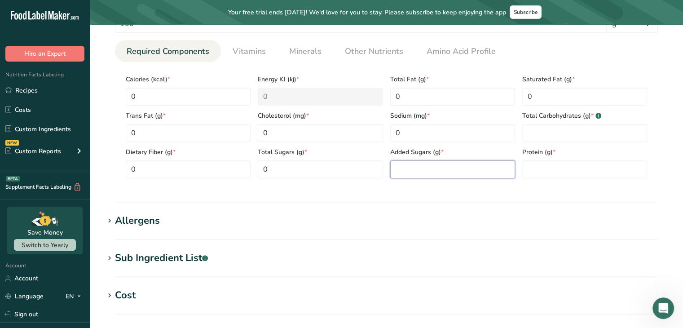
click at [411, 166] on Sugars "number" at bounding box center [452, 169] width 125 height 18
type Sugars "0"
click at [544, 130] on Carbohydrates "number" at bounding box center [584, 133] width 125 height 18
type Carbohydrates "0"
click at [547, 164] on input "number" at bounding box center [584, 169] width 125 height 18
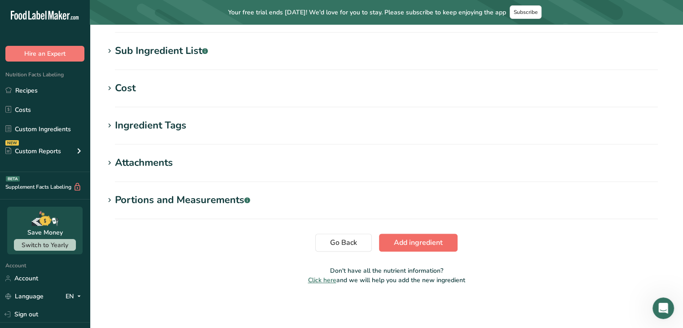
type input "0"
click at [427, 247] on span "Add ingredient" at bounding box center [418, 242] width 49 height 11
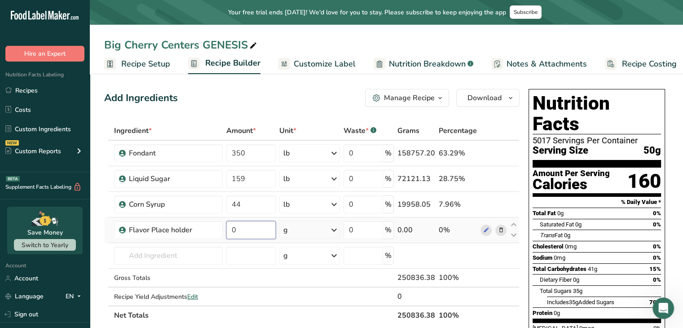
click at [266, 234] on input "0" at bounding box center [250, 230] width 49 height 18
type input "0.88"
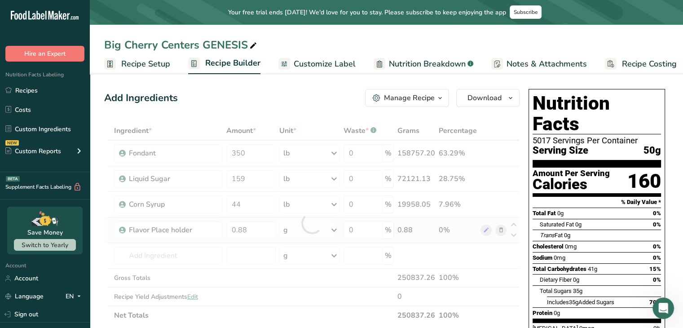
click at [336, 233] on div "Ingredient * Amount * Unit * Waste * .a-a{fill:#347362;}.b-a{fill:#fff;} Grams …" at bounding box center [311, 222] width 415 height 203
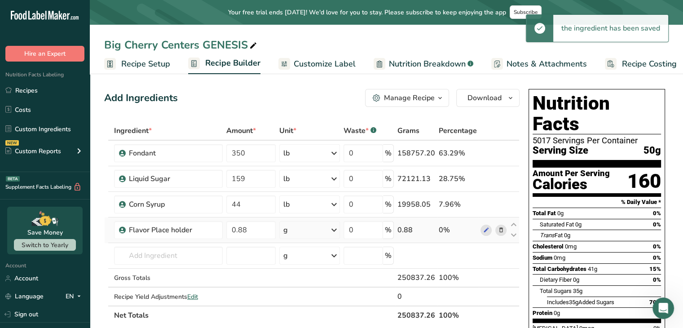
click at [335, 229] on icon at bounding box center [334, 230] width 11 height 16
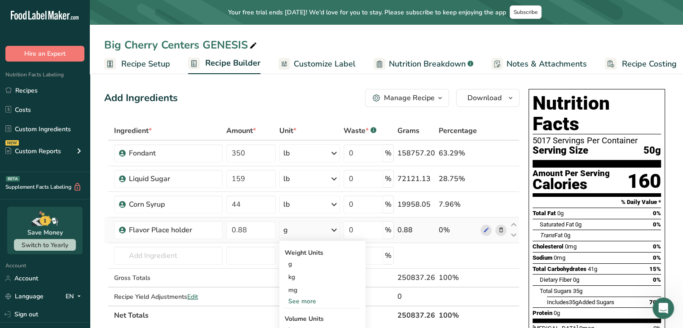
click at [298, 300] on div "See more" at bounding box center [322, 300] width 75 height 9
click at [298, 300] on div "mcg" at bounding box center [322, 302] width 75 height 13
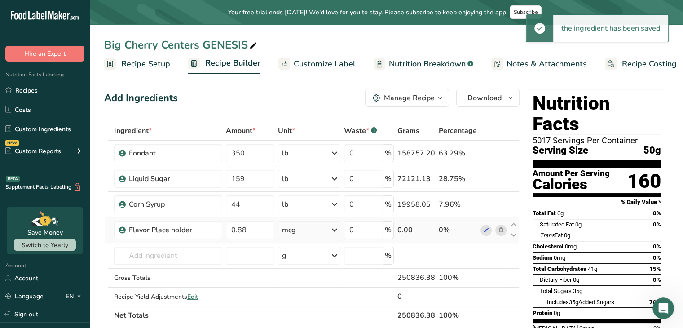
click at [332, 230] on icon at bounding box center [334, 230] width 11 height 16
click at [304, 314] on div "lb" at bounding box center [320, 315] width 75 height 13
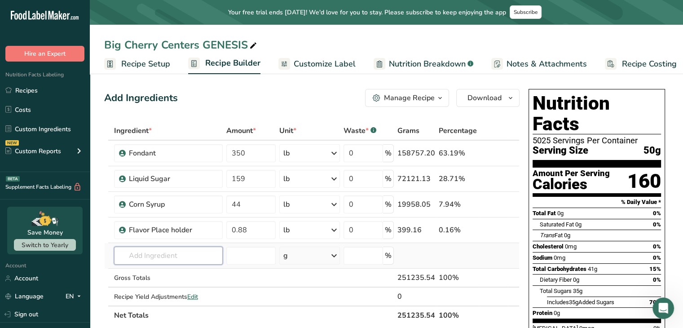
click at [187, 256] on input "text" at bounding box center [168, 256] width 109 height 18
type input "invertase"
click at [160, 238] on div "Add your own ingredient" at bounding box center [168, 238] width 94 height 9
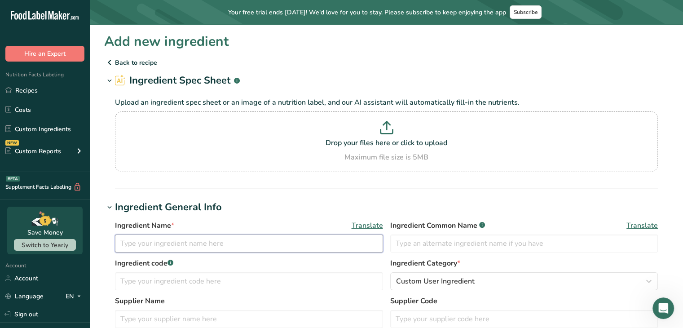
click at [160, 238] on input "text" at bounding box center [249, 243] width 268 height 18
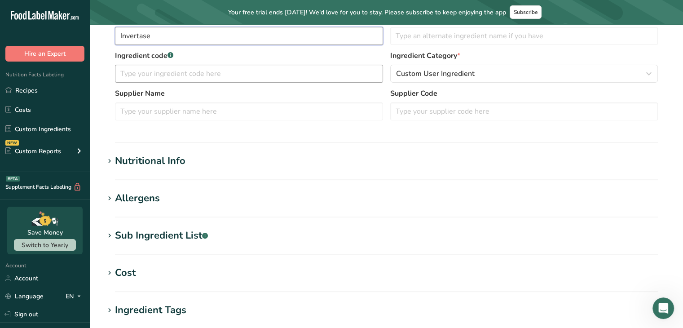
scroll to position [208, 0]
type input "Invertase"
click at [158, 152] on section "Add new ingredient Back to recipe Ingredient Spec Sheet .a-a{fill:#347362;}.b-a…" at bounding box center [386, 149] width 593 height 667
click at [141, 159] on div "Nutritional Info" at bounding box center [150, 160] width 71 height 15
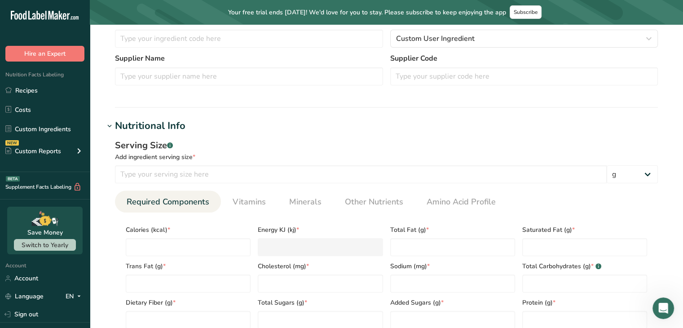
scroll to position [243, 0]
click at [182, 177] on input "number" at bounding box center [361, 173] width 492 height 18
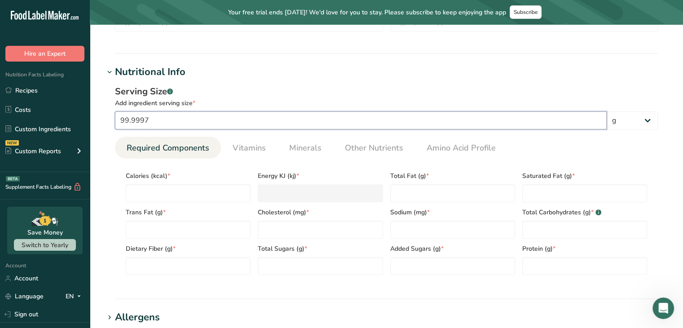
scroll to position [296, 0]
type input "9"
type input "100"
click at [164, 196] on input "number" at bounding box center [188, 193] width 125 height 18
click at [404, 266] on Sugars "number" at bounding box center [452, 266] width 125 height 18
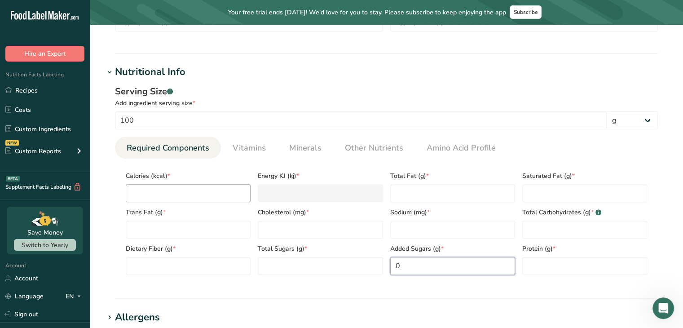
type Sugars "0"
click at [169, 189] on input "number" at bounding box center [188, 193] width 125 height 18
type input "1"
type KJ "4.2"
type input "18"
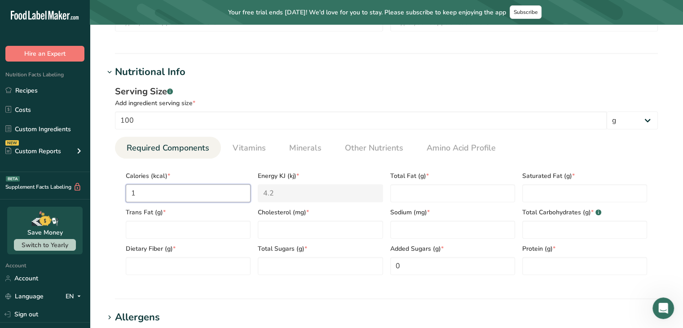
type KJ "75.3"
type input "180"
type KJ "753.1"
type input "180"
click at [445, 195] on Fat "number" at bounding box center [452, 193] width 125 height 18
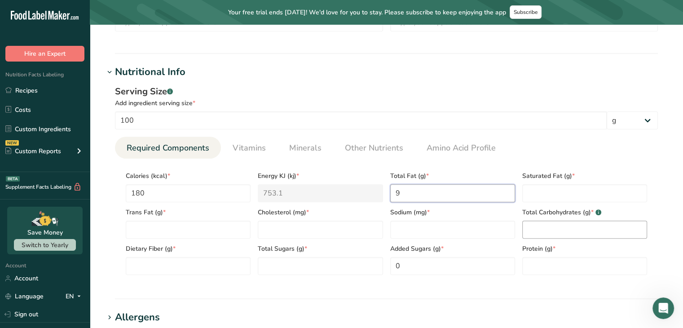
type Fat "9"
click at [580, 225] on Carbohydrates "number" at bounding box center [584, 229] width 125 height 18
type Carbohydrates "47.5"
click at [324, 225] on input "number" at bounding box center [320, 229] width 125 height 18
type input "0"
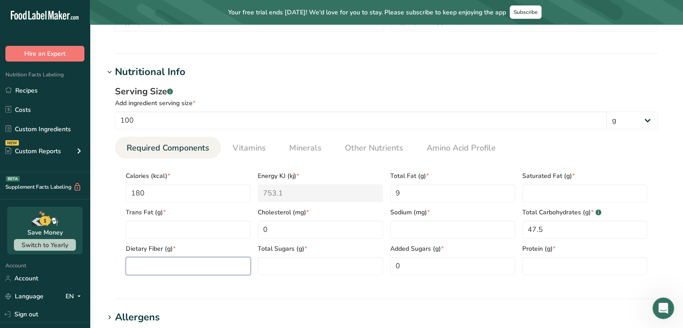
click at [236, 265] on Fiber "number" at bounding box center [188, 266] width 125 height 18
type Fiber "0"
click at [430, 209] on span "Sodium (mg) *" at bounding box center [452, 211] width 125 height 9
click at [537, 265] on input "number" at bounding box center [584, 266] width 125 height 18
click at [537, 265] on input "1" at bounding box center [584, 266] width 125 height 18
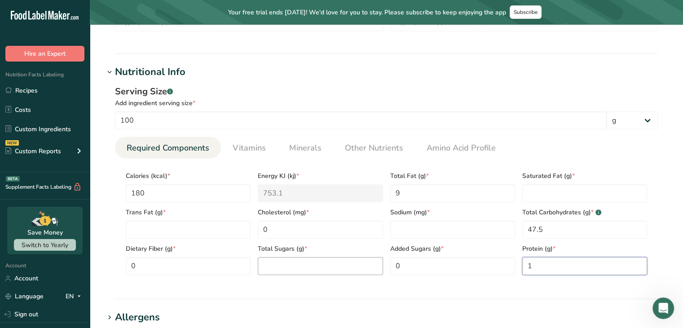
type input "1"
click at [315, 269] on Sugars "number" at bounding box center [320, 266] width 125 height 18
click at [315, 269] on Sugars "0" at bounding box center [320, 266] width 125 height 18
type Sugars "0"
click at [163, 222] on Fat "number" at bounding box center [188, 229] width 125 height 18
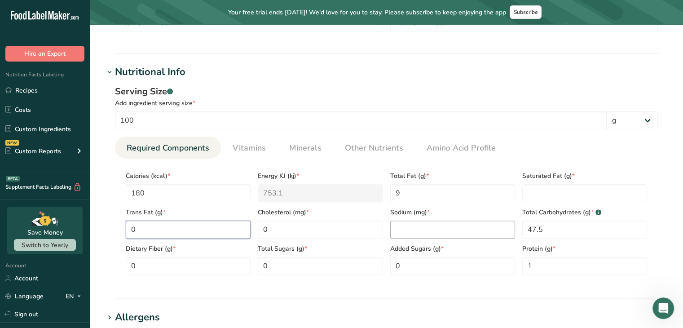
type Fat "0"
click at [454, 224] on input "number" at bounding box center [452, 229] width 125 height 18
type input "0"
click at [583, 191] on Fat "number" at bounding box center [584, 193] width 125 height 18
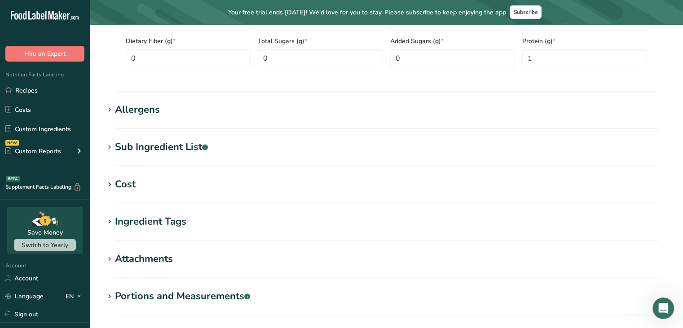
scroll to position [600, 0]
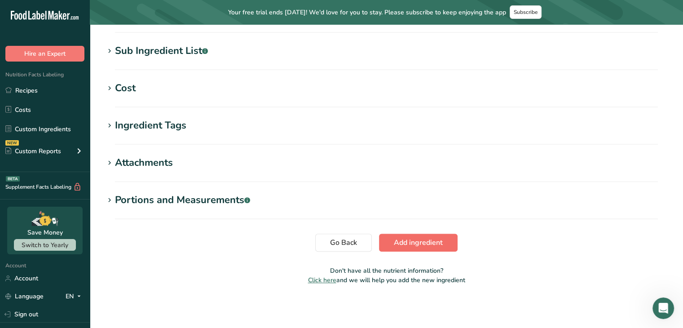
type Fat "0"
click at [446, 247] on button "Add ingredient" at bounding box center [418, 243] width 79 height 18
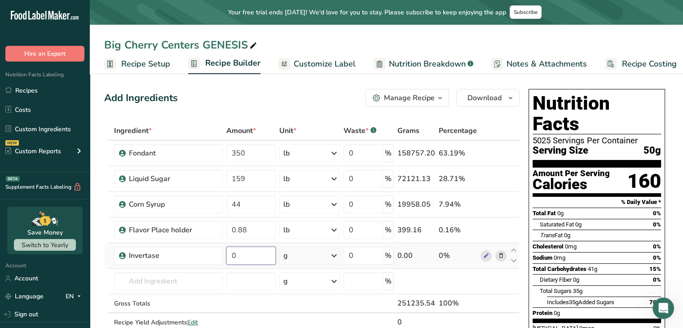
click at [255, 254] on input "0" at bounding box center [250, 256] width 49 height 18
type input "0.44"
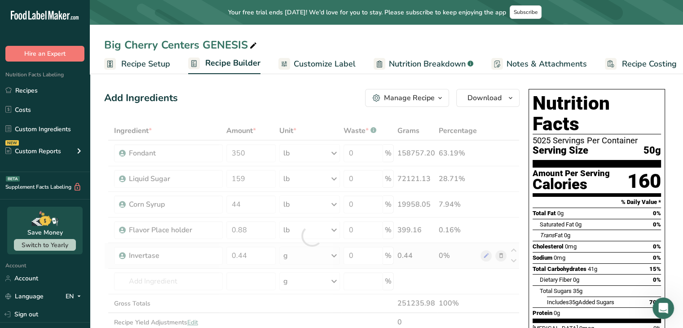
click at [333, 254] on div "Ingredient * Amount * Unit * Waste * .a-a{fill:#347362;}.b-a{fill:#fff;} Grams …" at bounding box center [311, 235] width 415 height 229
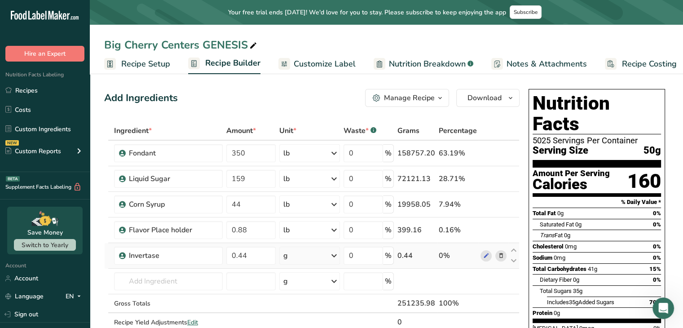
click at [333, 254] on icon at bounding box center [334, 255] width 11 height 16
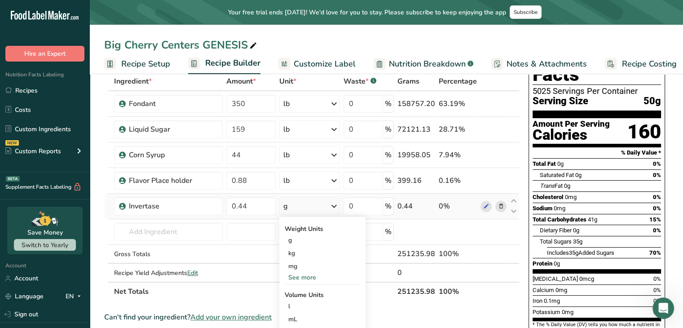
scroll to position [50, 0]
click at [315, 278] on div "See more" at bounding box center [322, 276] width 75 height 9
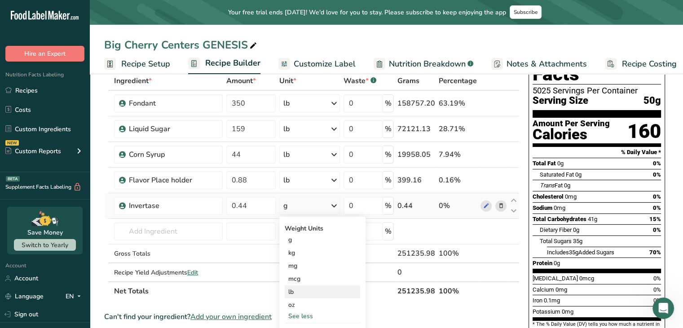
click at [311, 293] on div "lb" at bounding box center [322, 291] width 75 height 13
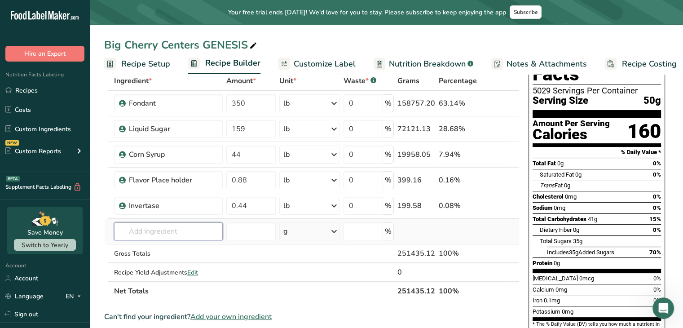
click at [122, 228] on input "text" at bounding box center [168, 231] width 109 height 18
type input "color placements"
click at [136, 212] on div "Add your own ingredient" at bounding box center [168, 214] width 94 height 9
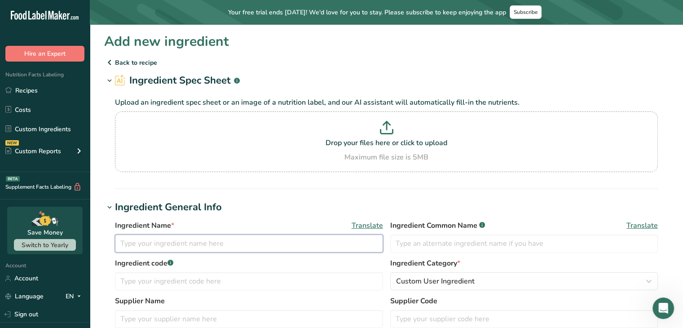
click at [185, 243] on input "text" at bounding box center [249, 243] width 268 height 18
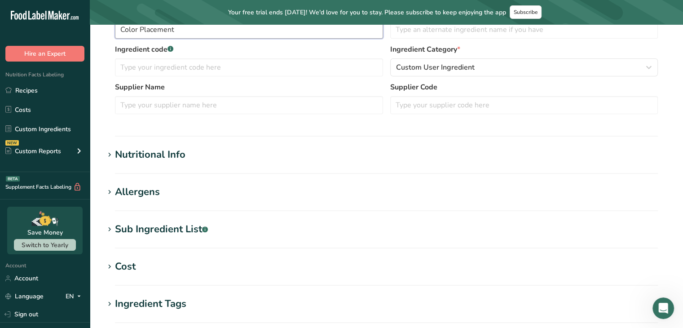
scroll to position [271, 0]
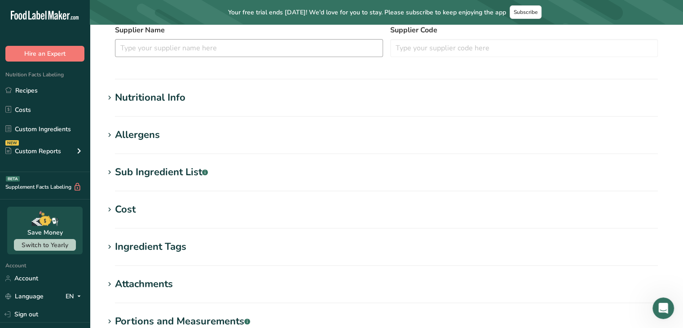
type input "Color Placement"
click at [248, 47] on input "text" at bounding box center [249, 48] width 268 height 18
type input "100"
click at [113, 100] on icon at bounding box center [110, 98] width 8 height 13
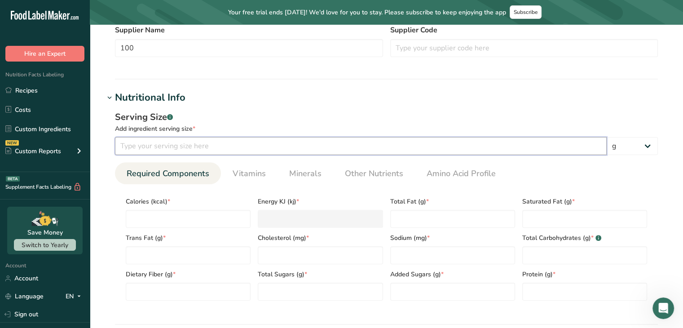
click at [147, 143] on input "number" at bounding box center [361, 146] width 492 height 18
type input "100"
type input "0"
type KJ "0"
click at [165, 220] on input "0" at bounding box center [188, 219] width 125 height 18
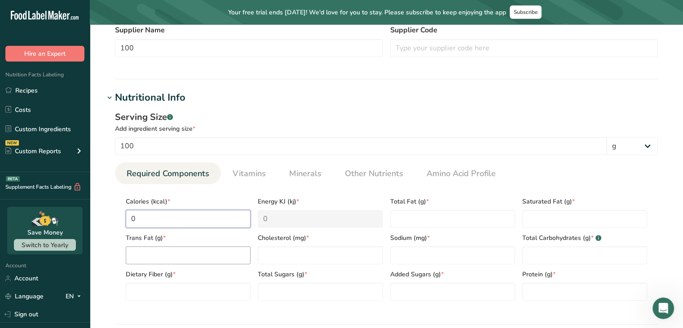
type input "0"
click at [160, 252] on Fat "number" at bounding box center [188, 255] width 125 height 18
type Fat "0"
click at [154, 284] on Fiber "number" at bounding box center [188, 291] width 125 height 18
type Fiber "0"
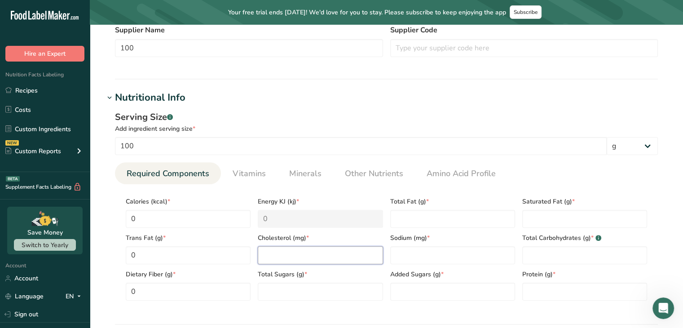
click at [261, 252] on input "number" at bounding box center [320, 255] width 125 height 18
type input "0"
click at [269, 296] on Sugars "number" at bounding box center [320, 291] width 125 height 18
type Sugars "0"
click at [402, 218] on Fat "number" at bounding box center [452, 219] width 125 height 18
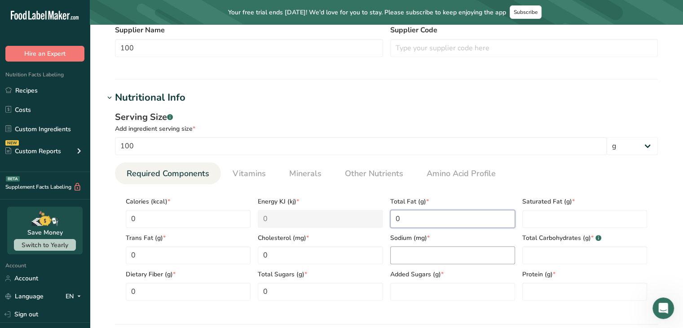
type Fat "0"
click at [406, 259] on input "number" at bounding box center [452, 255] width 125 height 18
type input "0"
click at [412, 293] on Sugars "number" at bounding box center [452, 291] width 125 height 18
type Sugars "0"
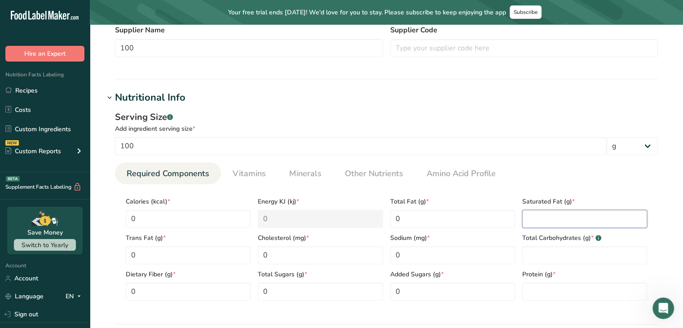
click at [537, 215] on Fat "number" at bounding box center [584, 219] width 125 height 18
type Fat "0"
click at [547, 256] on Carbohydrates "number" at bounding box center [584, 255] width 125 height 18
type Carbohydrates "0"
click at [552, 287] on input "number" at bounding box center [584, 291] width 125 height 18
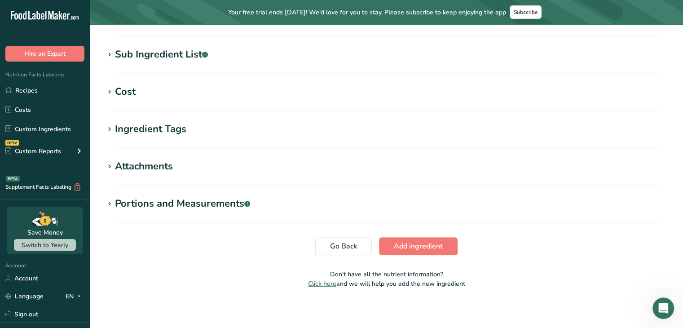
scroll to position [600, 0]
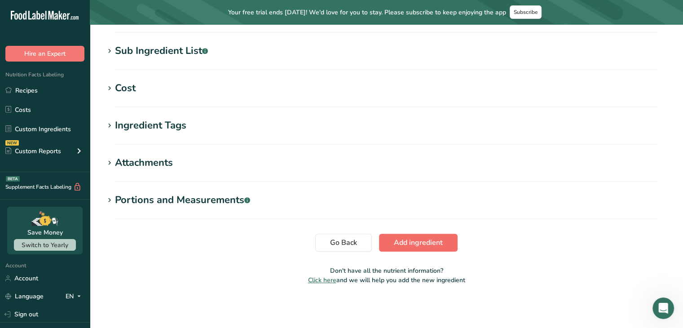
type input "0"
click at [431, 238] on span "Add ingredient" at bounding box center [418, 242] width 49 height 11
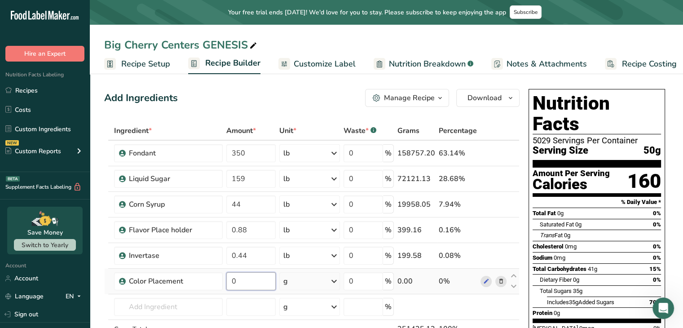
click at [252, 281] on input "0" at bounding box center [250, 281] width 49 height 18
type input "0.22"
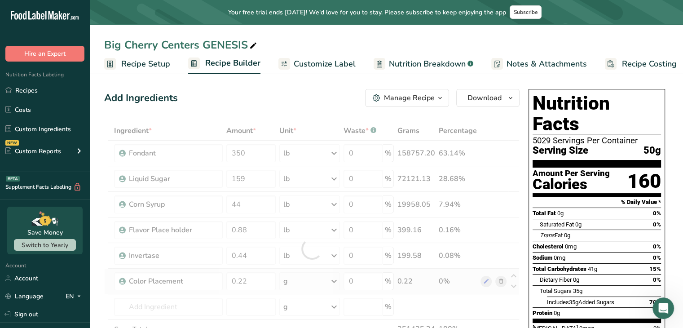
click at [341, 277] on div "Ingredient * Amount * Unit * Waste * .a-a{fill:#347362;}.b-a{fill:#fff;} Grams …" at bounding box center [311, 248] width 415 height 255
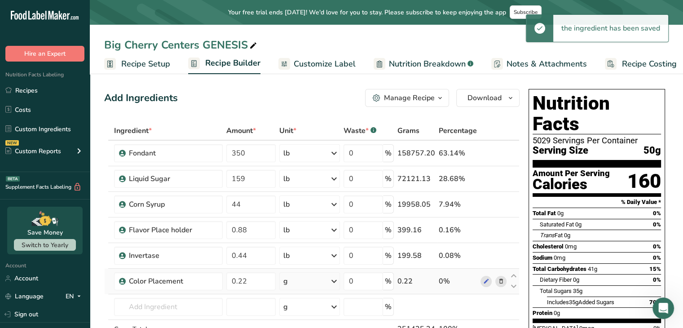
click at [334, 281] on icon at bounding box center [334, 281] width 11 height 16
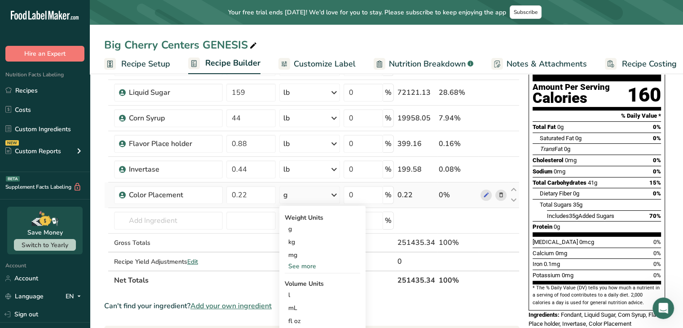
scroll to position [87, 0]
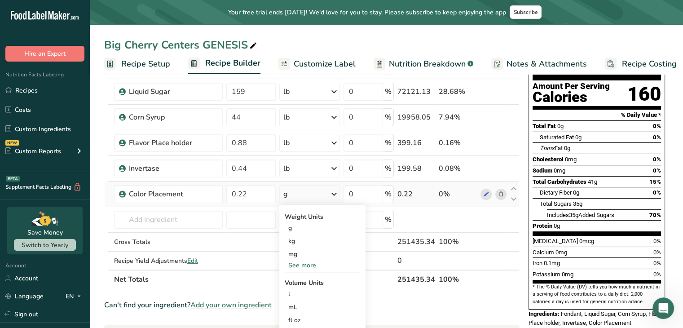
click at [303, 267] on div "See more" at bounding box center [322, 264] width 75 height 9
click at [300, 278] on div "lb" at bounding box center [322, 279] width 75 height 13
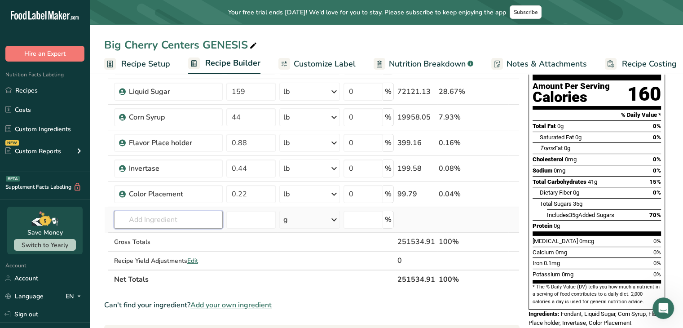
click at [162, 216] on input "text" at bounding box center [168, 220] width 109 height 18
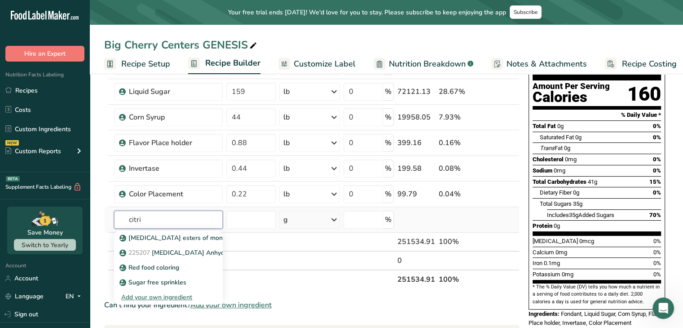
type input "citri"
click at [178, 296] on div "Add your own ingredient" at bounding box center [168, 296] width 94 height 9
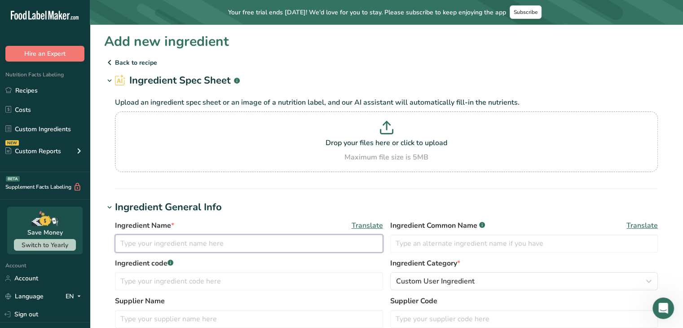
click at [150, 242] on input "text" at bounding box center [249, 243] width 268 height 18
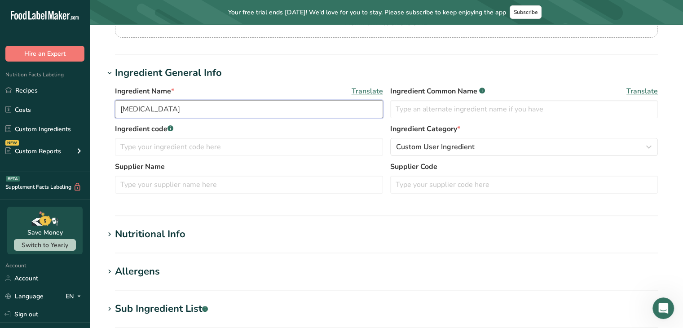
scroll to position [141, 0]
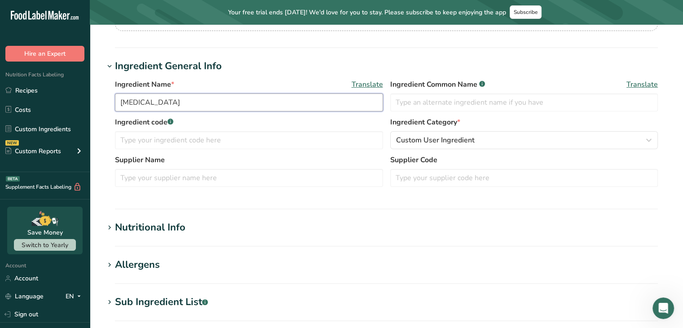
type input "[MEDICAL_DATA]"
click at [112, 229] on icon at bounding box center [110, 227] width 8 height 13
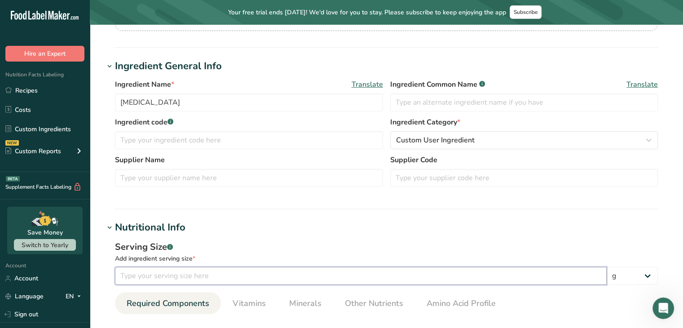
click at [137, 272] on input "number" at bounding box center [361, 276] width 492 height 18
click at [137, 272] on input "100" at bounding box center [361, 276] width 492 height 18
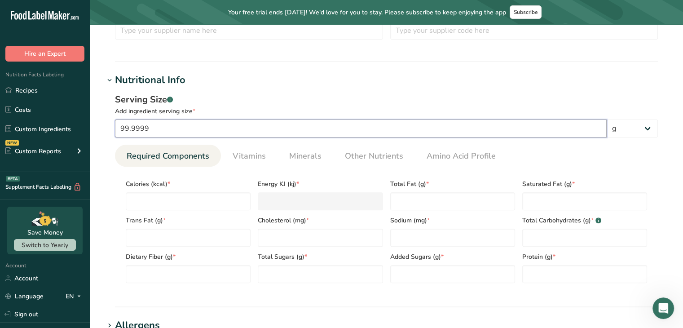
scroll to position [310, 0]
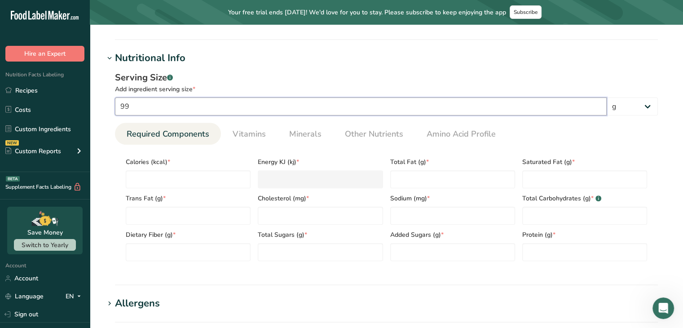
type input "9"
type input "100"
click at [134, 174] on input "number" at bounding box center [188, 179] width 125 height 18
click at [348, 127] on link "Other Nutrients" at bounding box center [374, 134] width 66 height 23
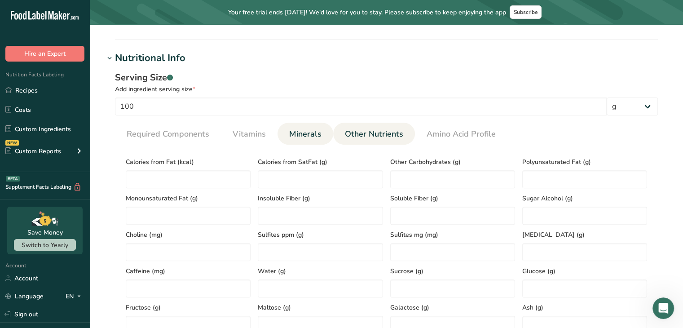
click at [300, 128] on span "Minerals" at bounding box center [305, 134] width 32 height 12
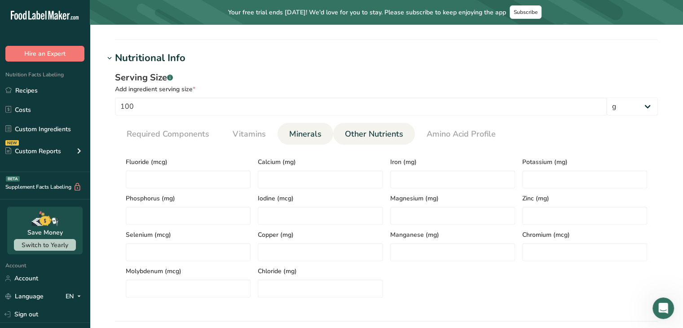
click at [369, 128] on span "Other Nutrients" at bounding box center [374, 134] width 58 height 12
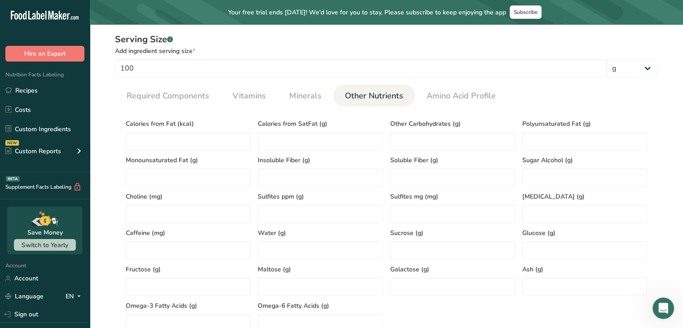
scroll to position [346, 0]
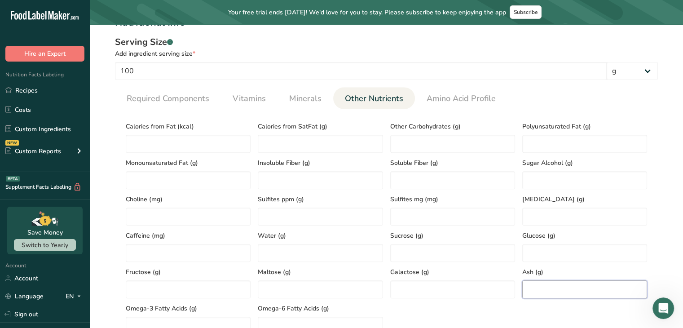
click at [589, 292] on input "number" at bounding box center [584, 289] width 125 height 18
type input "0.05"
click at [198, 102] on span "Required Components" at bounding box center [168, 99] width 83 height 12
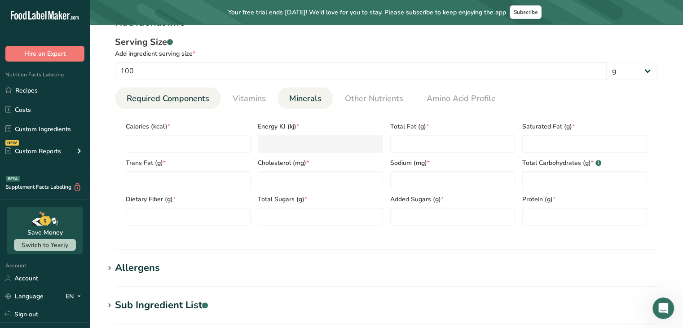
click at [309, 105] on link "Minerals" at bounding box center [306, 98] width 40 height 23
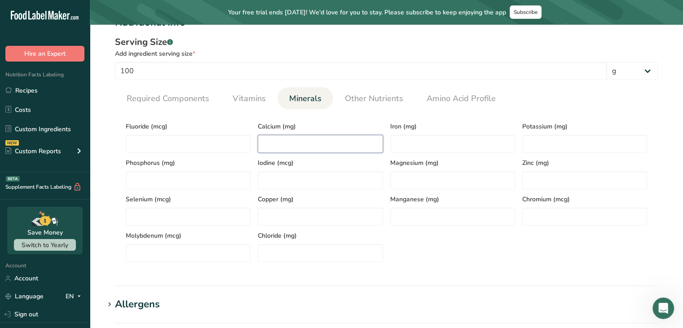
click at [341, 139] on input "number" at bounding box center [320, 144] width 125 height 18
type input "0.2"
click at [220, 150] on input "number" at bounding box center [188, 144] width 125 height 18
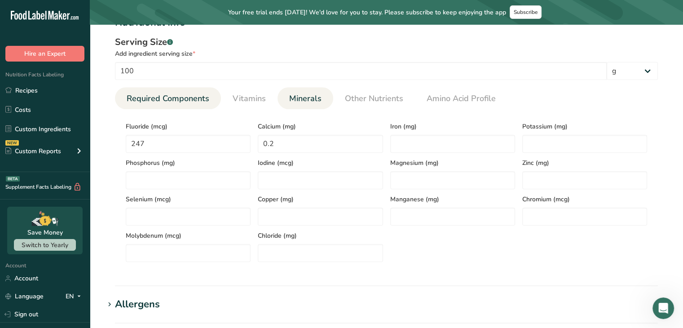
click at [191, 105] on link "Required Components" at bounding box center [168, 98] width 90 height 23
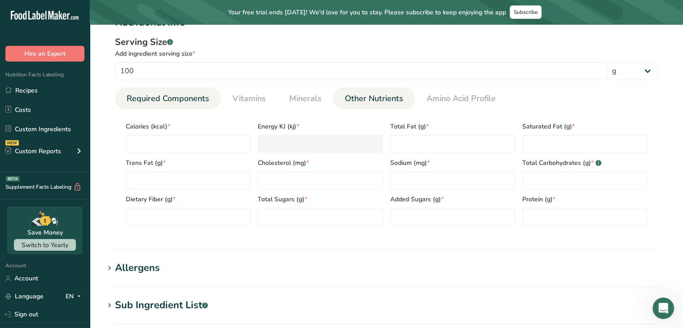
click at [392, 91] on link "Other Nutrients" at bounding box center [374, 98] width 66 height 23
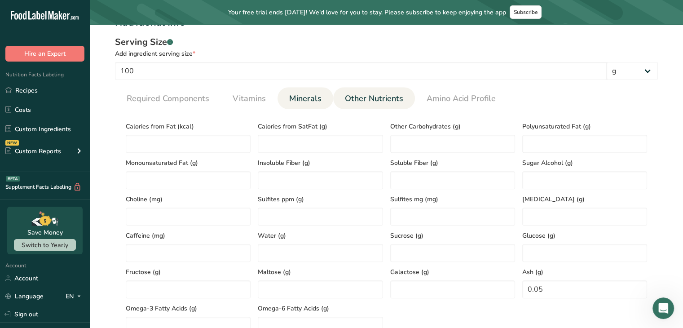
click at [296, 95] on span "Minerals" at bounding box center [305, 99] width 32 height 12
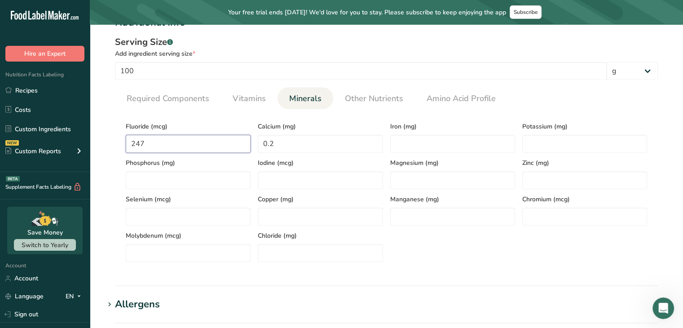
click at [224, 144] on input "247" at bounding box center [188, 144] width 125 height 18
type input "0"
click at [134, 94] on span "Required Components" at bounding box center [168, 99] width 83 height 12
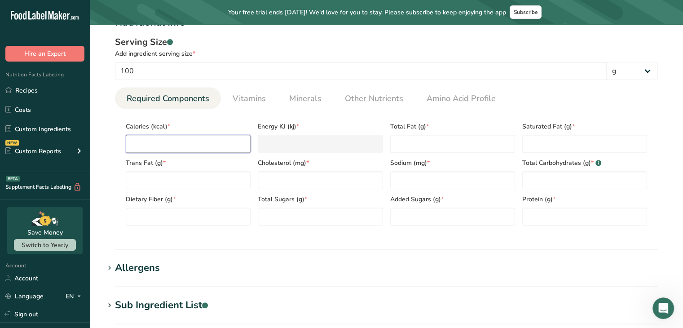
click at [155, 142] on input "number" at bounding box center [188, 144] width 125 height 18
type input "2"
type KJ "8.4"
type input "24"
type KJ "100.4"
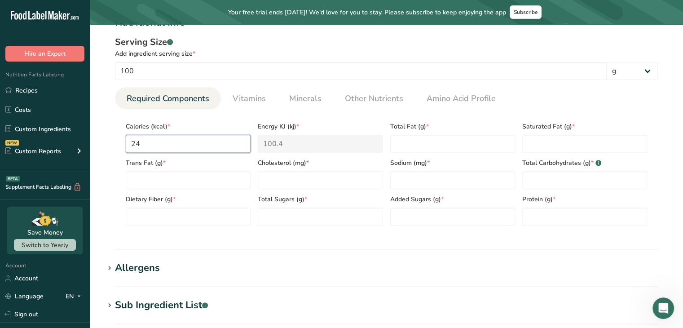
type input "247"
type KJ "1033.4"
type input "247"
click at [551, 173] on Carbohydrates "number" at bounding box center [584, 180] width 125 height 18
type Carbohydrates "99.45"
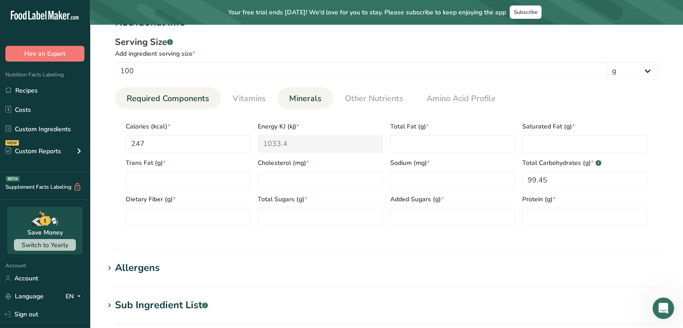
click at [309, 94] on span "Minerals" at bounding box center [305, 99] width 32 height 12
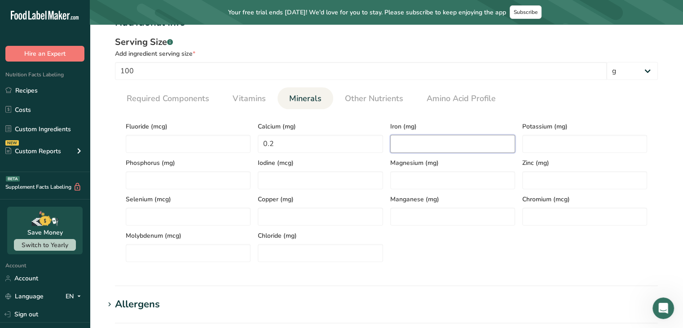
click at [441, 139] on input "number" at bounding box center [452, 144] width 125 height 18
type input "0.01"
click at [156, 96] on span "Required Components" at bounding box center [168, 99] width 83 height 12
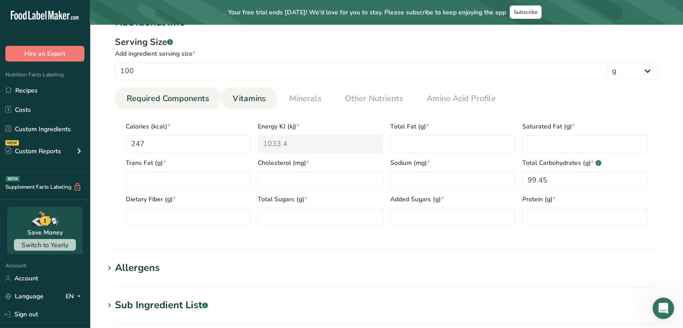
click at [234, 95] on span "Vitamins" at bounding box center [249, 99] width 33 height 12
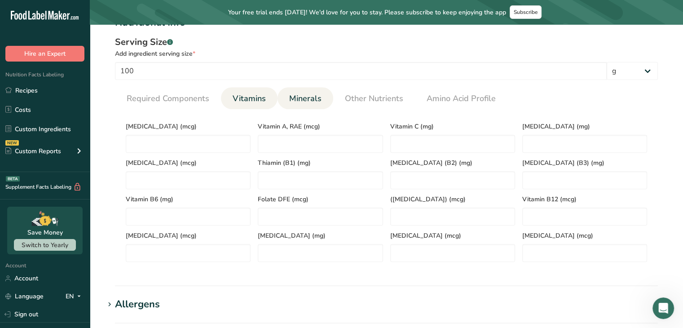
click at [314, 96] on span "Minerals" at bounding box center [305, 99] width 32 height 12
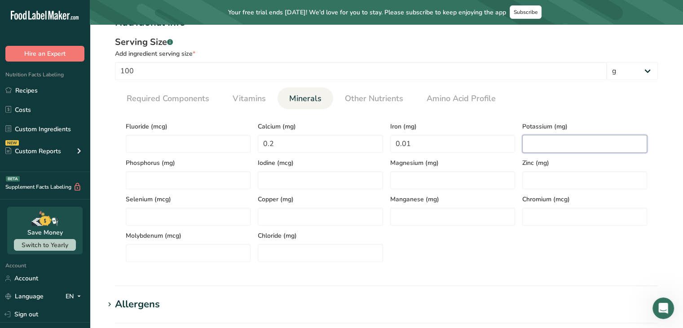
click at [568, 140] on input "number" at bounding box center [584, 144] width 125 height 18
type input "0.3"
click at [168, 98] on span "Required Components" at bounding box center [168, 99] width 83 height 12
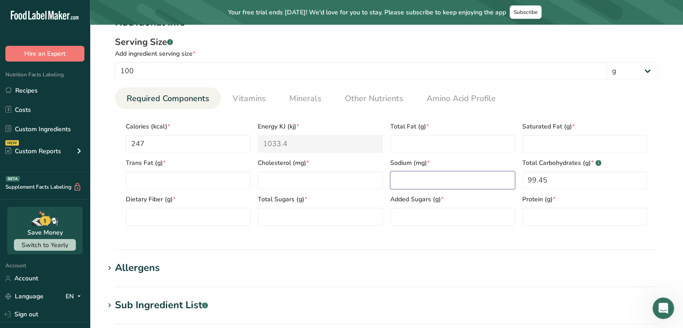
click at [428, 181] on input "number" at bounding box center [452, 180] width 125 height 18
type input "0.3"
click at [431, 139] on Fat "number" at bounding box center [452, 144] width 125 height 18
type Fat "0"
click at [542, 145] on Fat "number" at bounding box center [584, 144] width 125 height 18
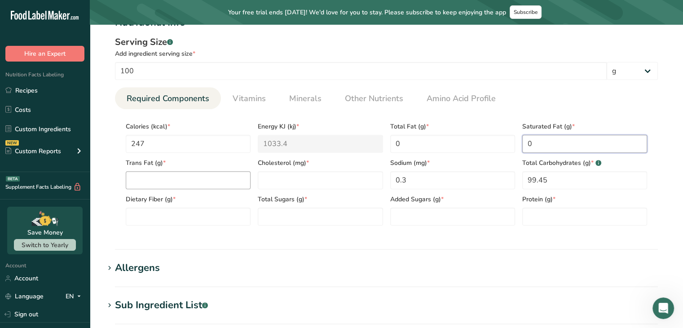
type Fat "0"
click at [208, 180] on Fat "0" at bounding box center [188, 180] width 125 height 18
type Fat "0"
click at [347, 186] on input "0" at bounding box center [320, 180] width 125 height 18
type input "0"
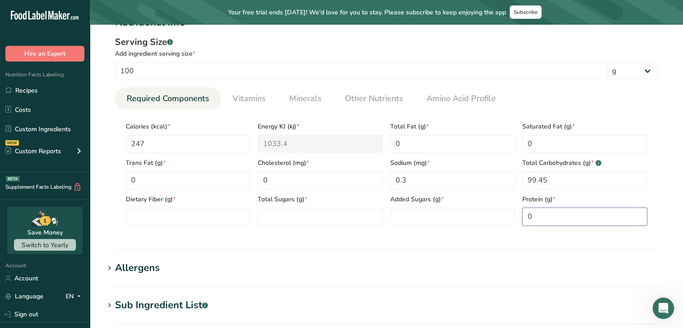
click at [529, 214] on input "0" at bounding box center [584, 216] width 125 height 18
type input "0"
click at [440, 213] on Sugars "0" at bounding box center [452, 216] width 125 height 18
type Sugars "0"
click at [349, 223] on Sugars "0" at bounding box center [320, 216] width 125 height 18
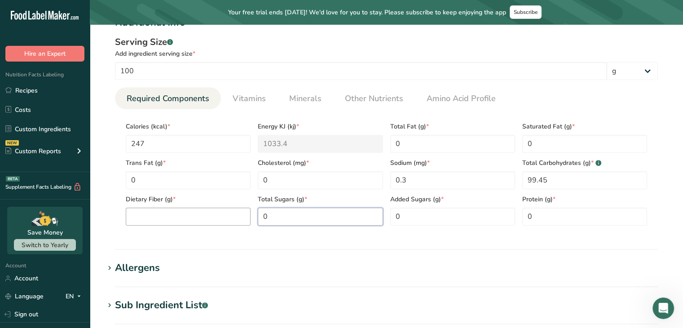
type Sugars "0"
click at [218, 216] on Fiber "0" at bounding box center [188, 216] width 125 height 18
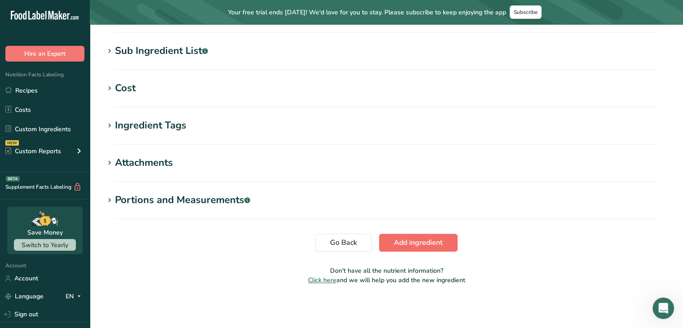
type Fiber "0"
click at [424, 244] on span "Add ingredient" at bounding box center [418, 242] width 49 height 11
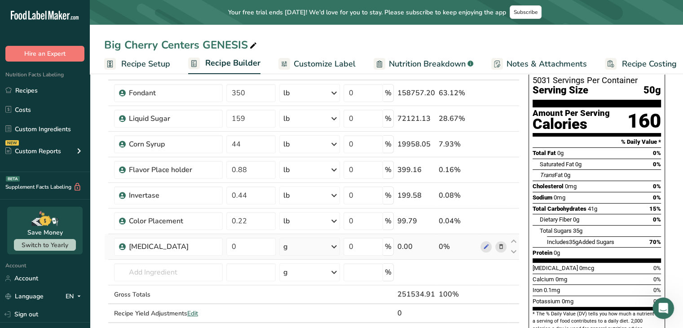
scroll to position [61, 0]
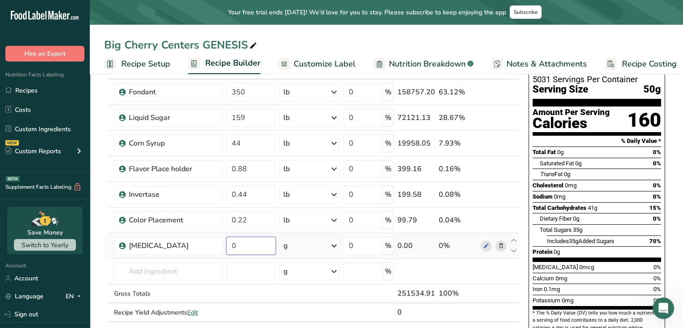
click at [249, 244] on input "0" at bounding box center [250, 246] width 49 height 18
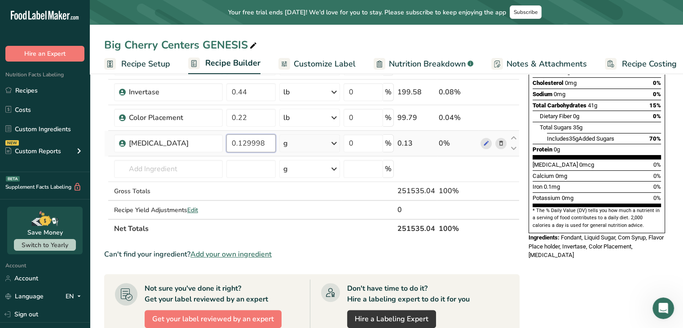
scroll to position [165, 0]
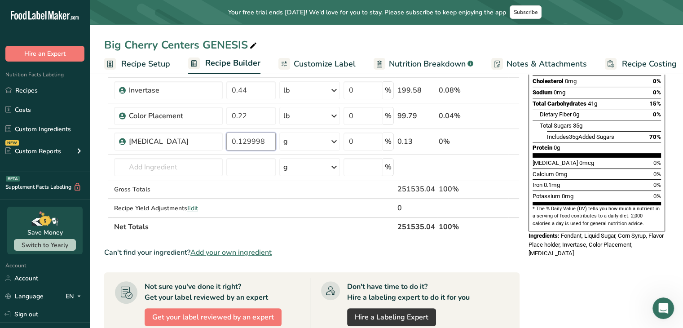
type input "0.129998"
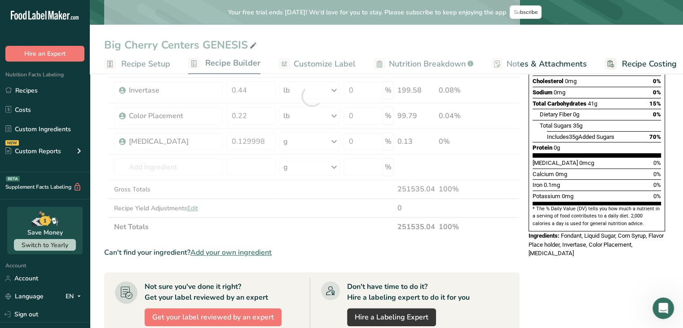
click at [519, 251] on div "Add Ingredients Manage Recipe Delete Recipe Duplicate Recipe Scale Recipe Save …" at bounding box center [314, 242] width 421 height 644
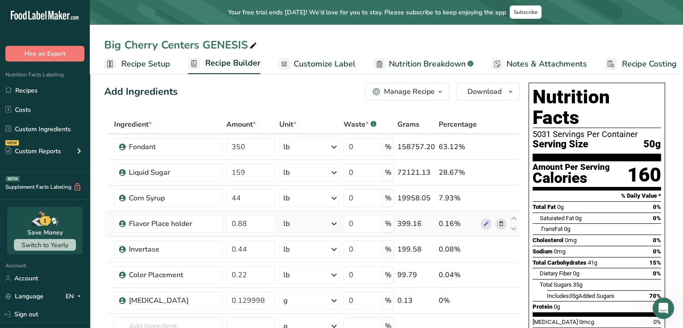
scroll to position [0, 0]
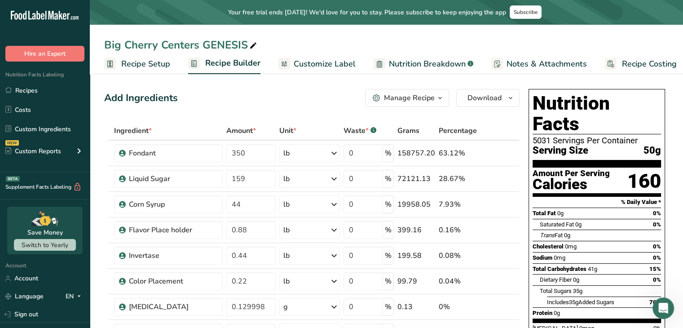
click at [391, 103] on div "Manage Recipe" at bounding box center [409, 98] width 51 height 11
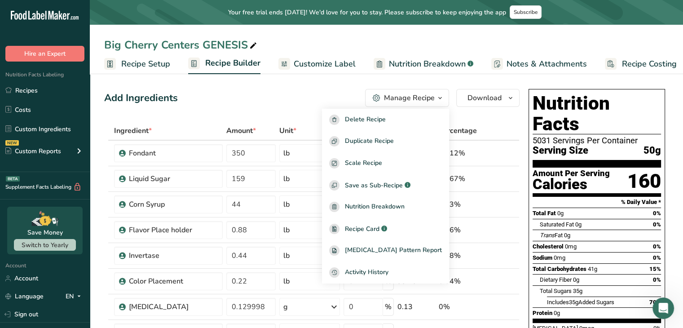
click at [317, 96] on div "Add Ingredients Manage Recipe Delete Recipe Duplicate Recipe Scale Recipe Save …" at bounding box center [311, 98] width 415 height 18
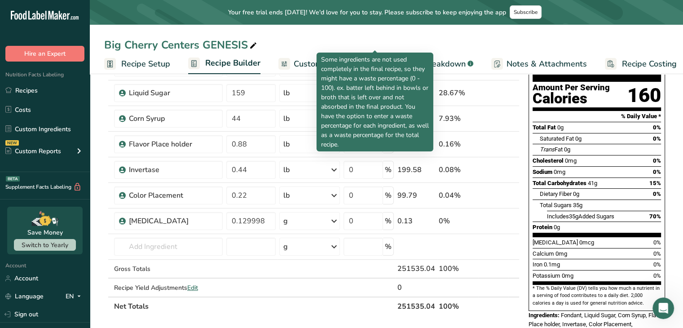
scroll to position [86, 0]
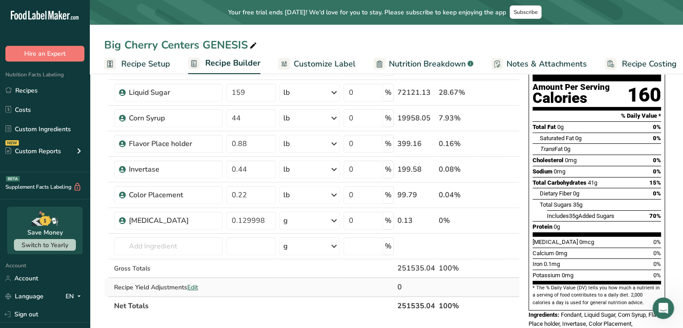
click at [194, 285] on span "Edit" at bounding box center [192, 287] width 11 height 9
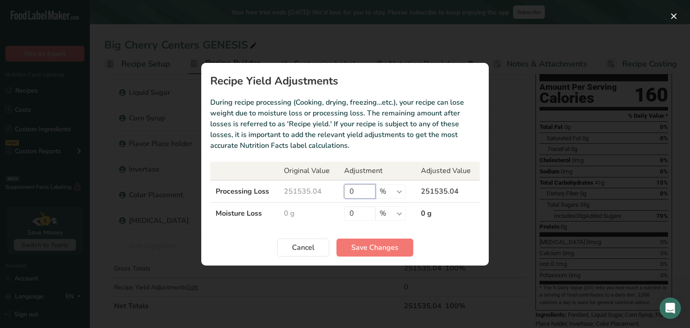
click at [357, 193] on input "0" at bounding box center [359, 191] width 31 height 14
type input "18"
click at [374, 247] on span "Save Changes" at bounding box center [374, 247] width 47 height 11
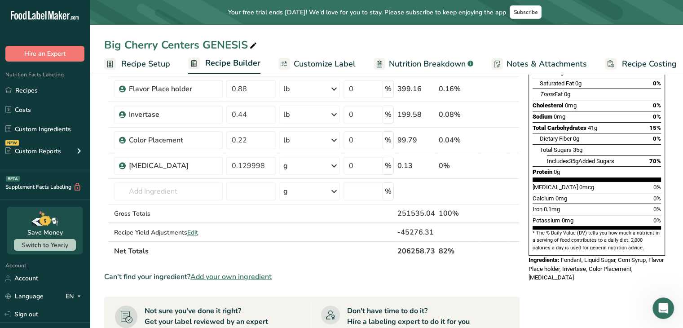
scroll to position [141, 0]
click at [195, 232] on span "Edit" at bounding box center [192, 232] width 11 height 9
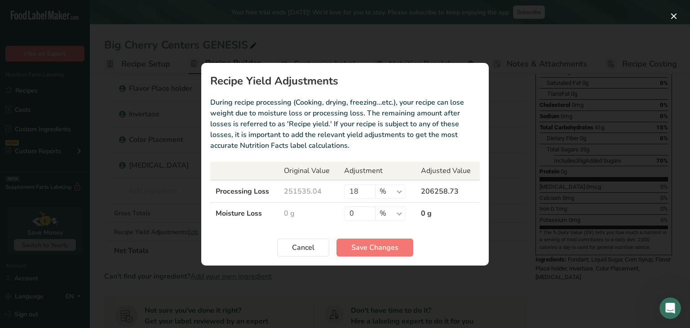
click at [316, 212] on td "0 g" at bounding box center [308, 213] width 60 height 22
click at [362, 194] on input "18" at bounding box center [359, 191] width 31 height 14
type input "1"
click at [363, 212] on input "0" at bounding box center [359, 213] width 31 height 14
type input "18"
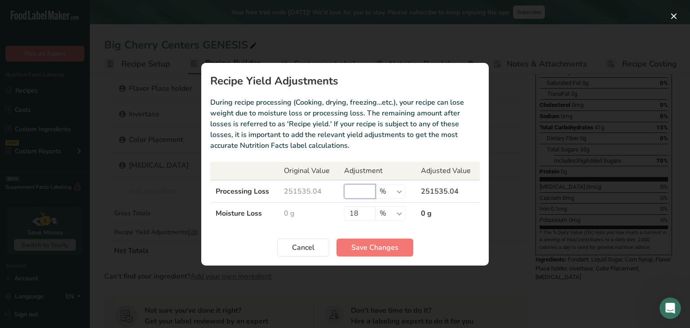
click at [366, 189] on input "Recipe yield modal" at bounding box center [359, 191] width 31 height 14
type input "0"
click at [357, 245] on span "Save Changes" at bounding box center [374, 247] width 47 height 11
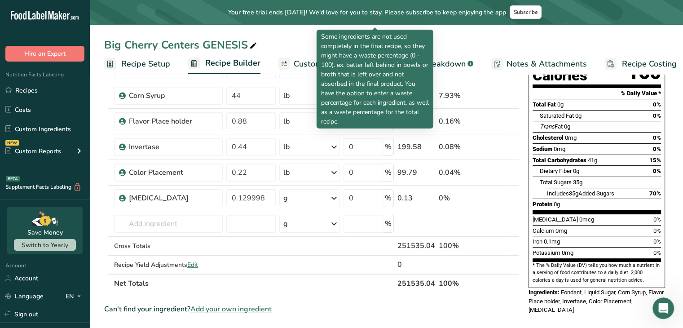
scroll to position [111, 0]
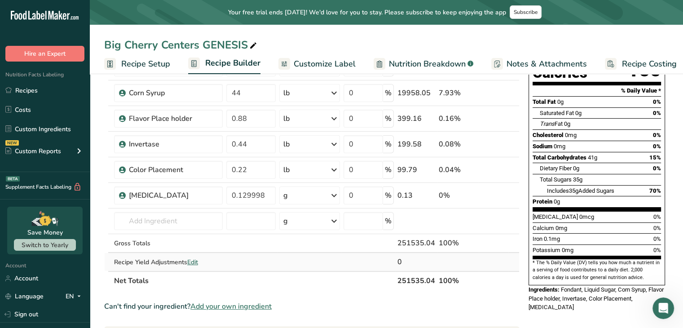
click at [198, 261] on span "Edit" at bounding box center [192, 262] width 11 height 9
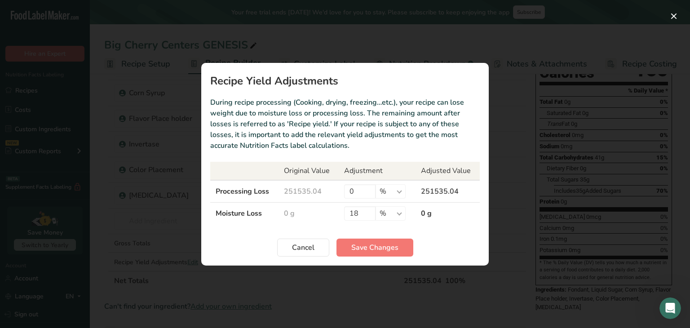
click at [311, 218] on td "0 g" at bounding box center [308, 213] width 60 height 22
click at [292, 254] on button "Cancel" at bounding box center [303, 247] width 52 height 18
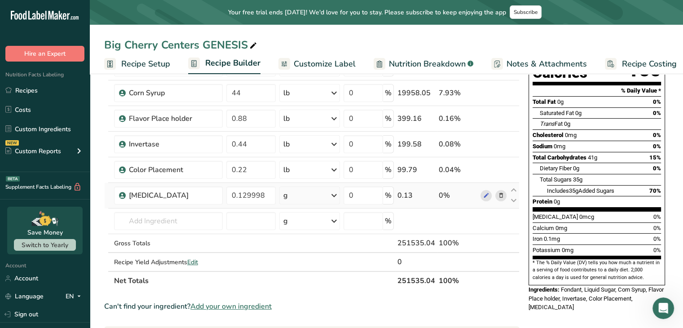
click at [331, 194] on icon at bounding box center [334, 195] width 11 height 16
click at [288, 266] on div "See more" at bounding box center [322, 266] width 75 height 9
click at [291, 284] on div "lb" at bounding box center [322, 281] width 75 height 13
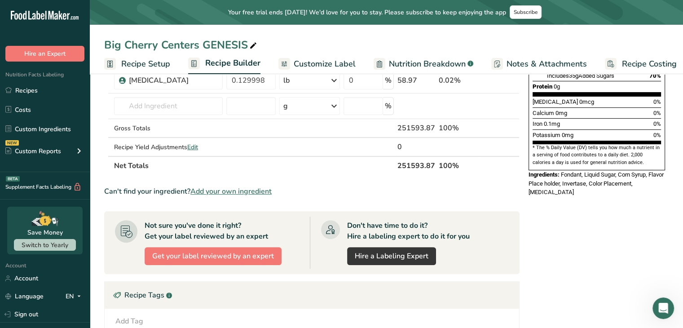
scroll to position [228, 0]
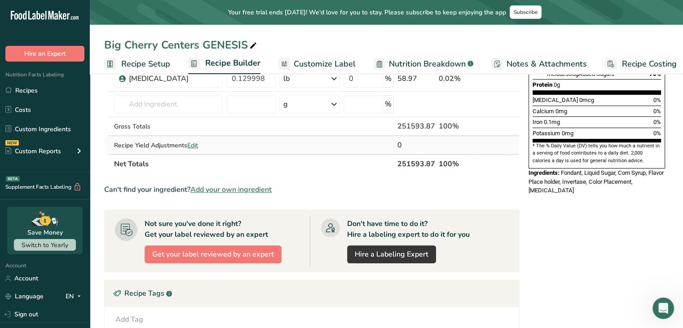
click at [195, 144] on span "Edit" at bounding box center [192, 145] width 11 height 9
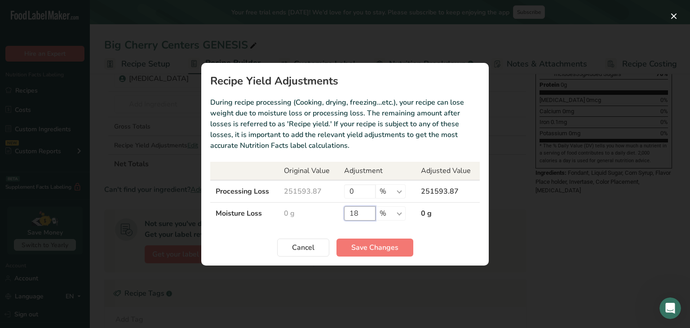
click at [363, 217] on input "18" at bounding box center [359, 213] width 31 height 14
type input "18.68"
click at [372, 242] on span "Save Changes" at bounding box center [374, 247] width 47 height 11
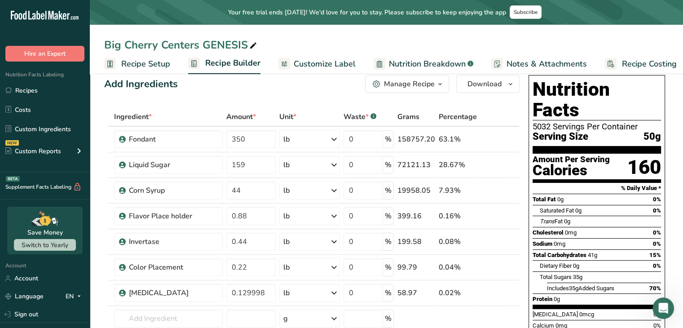
scroll to position [0, 0]
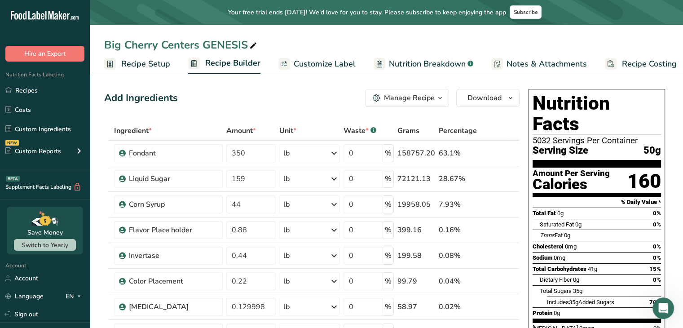
click at [419, 96] on div "Manage Recipe" at bounding box center [409, 98] width 51 height 11
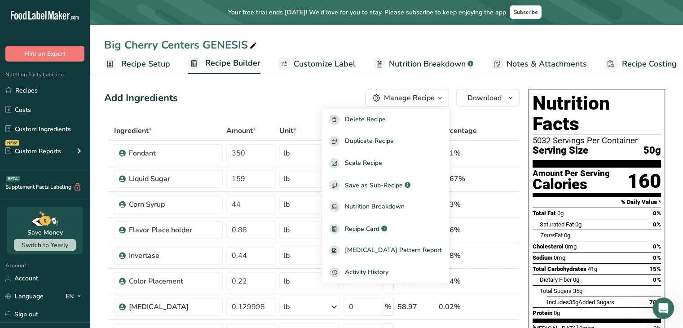
click at [453, 45] on div "Big Cherry Centers GENESIS" at bounding box center [386, 45] width 593 height 16
